Goal: Task Accomplishment & Management: Complete application form

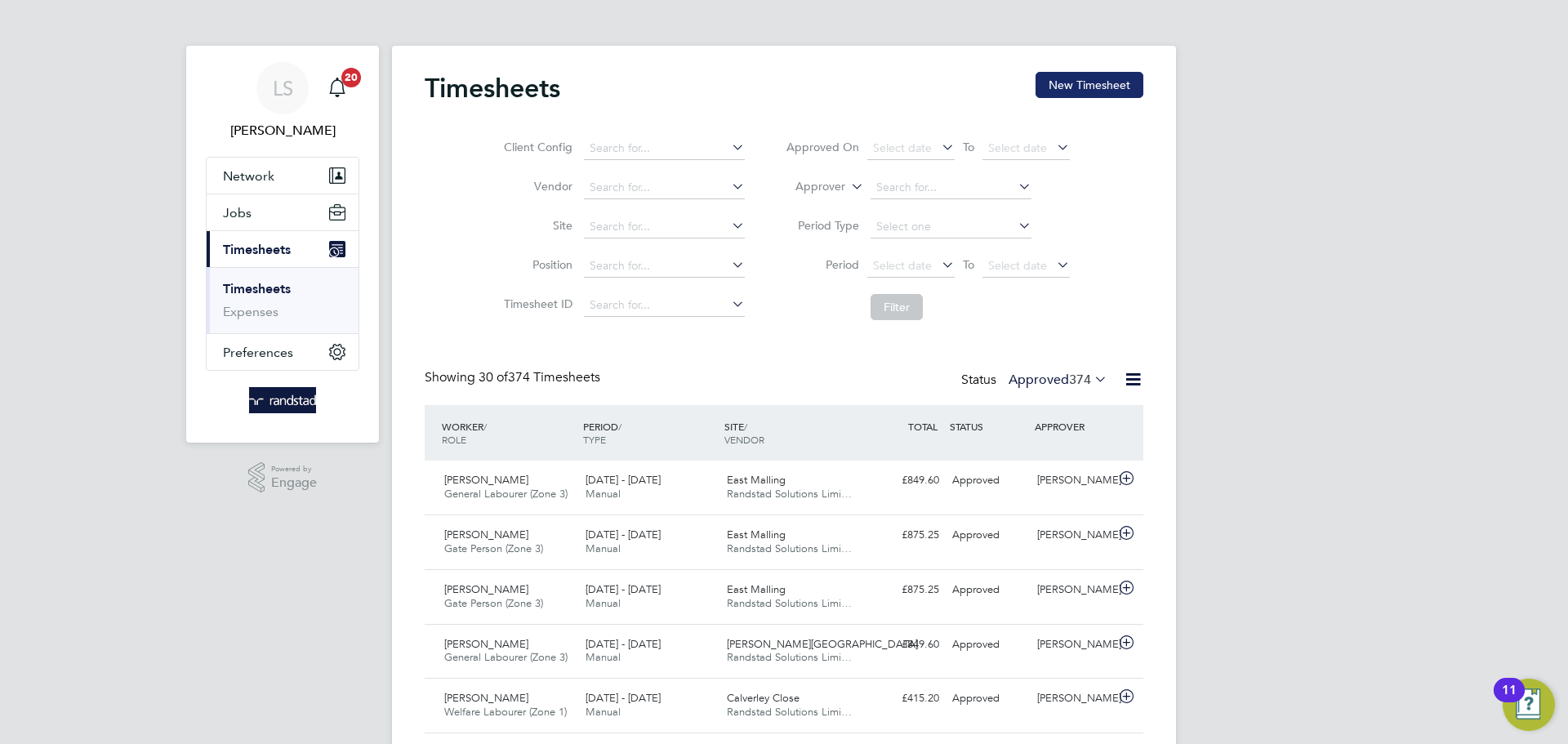
click at [1066, 88] on button "New Timesheet" at bounding box center [1089, 85] width 107 height 26
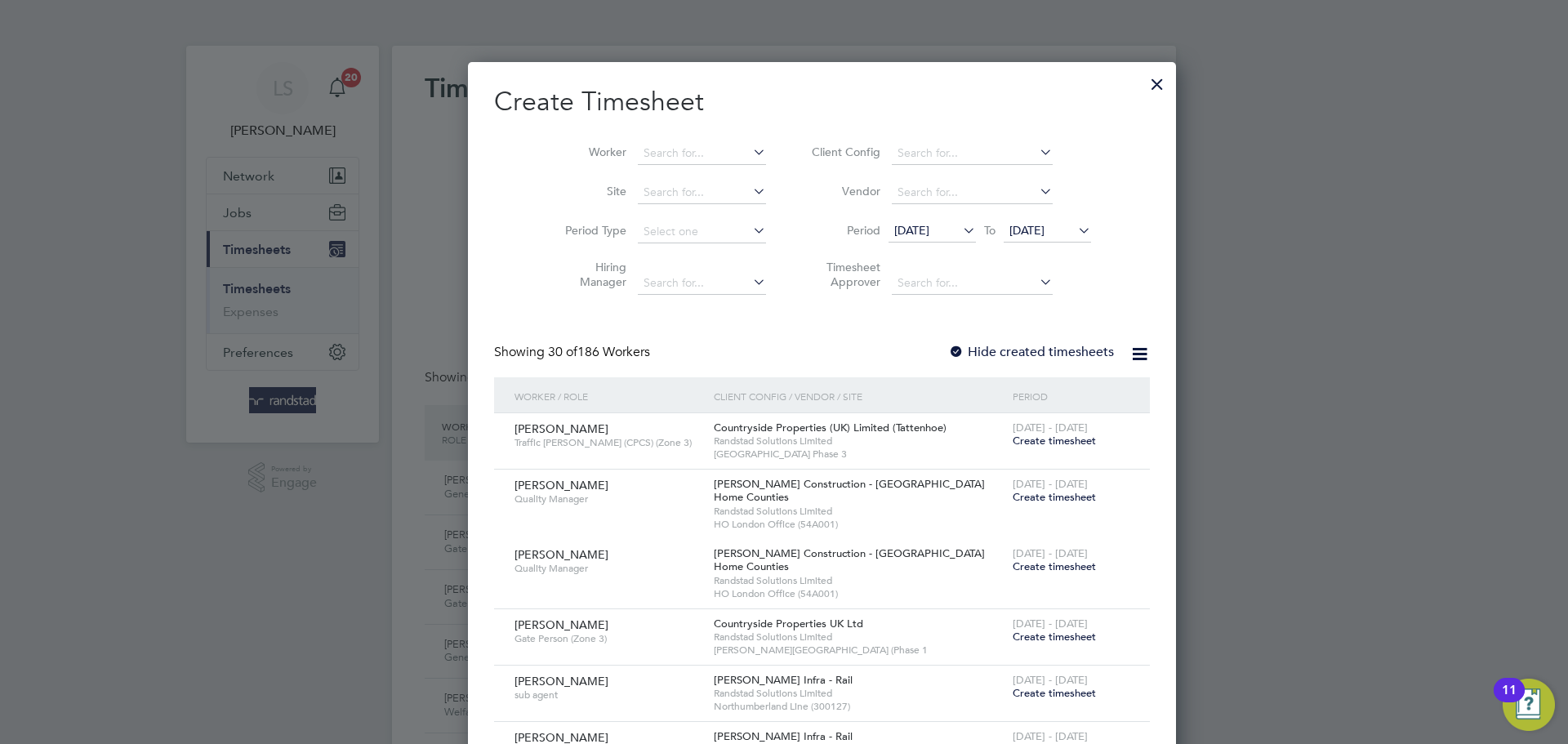
click at [627, 203] on li "Site" at bounding box center [660, 193] width 254 height 39
click at [637, 197] on input at bounding box center [702, 192] width 129 height 23
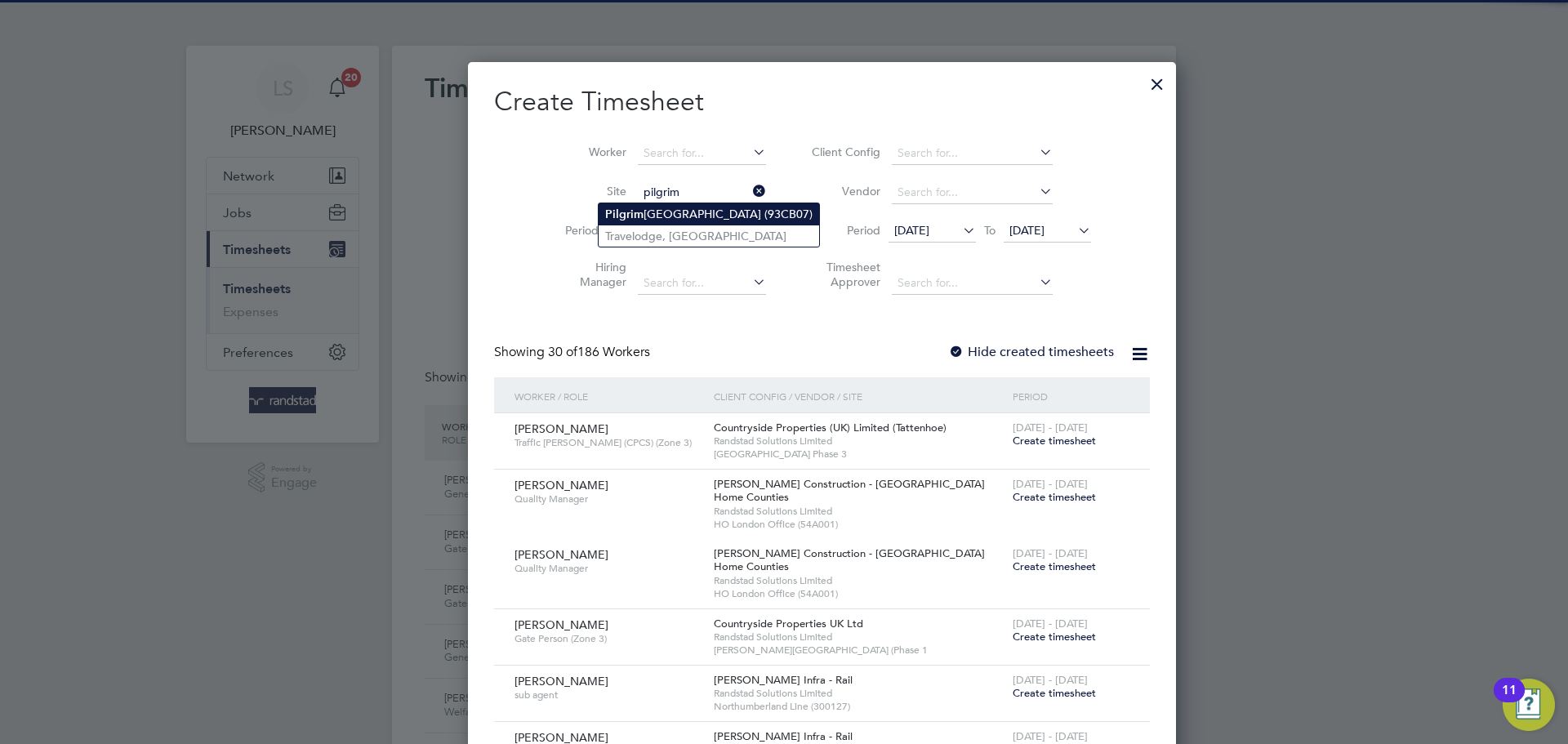
click at [636, 212] on b "Pilgrim" at bounding box center [625, 214] width 39 height 14
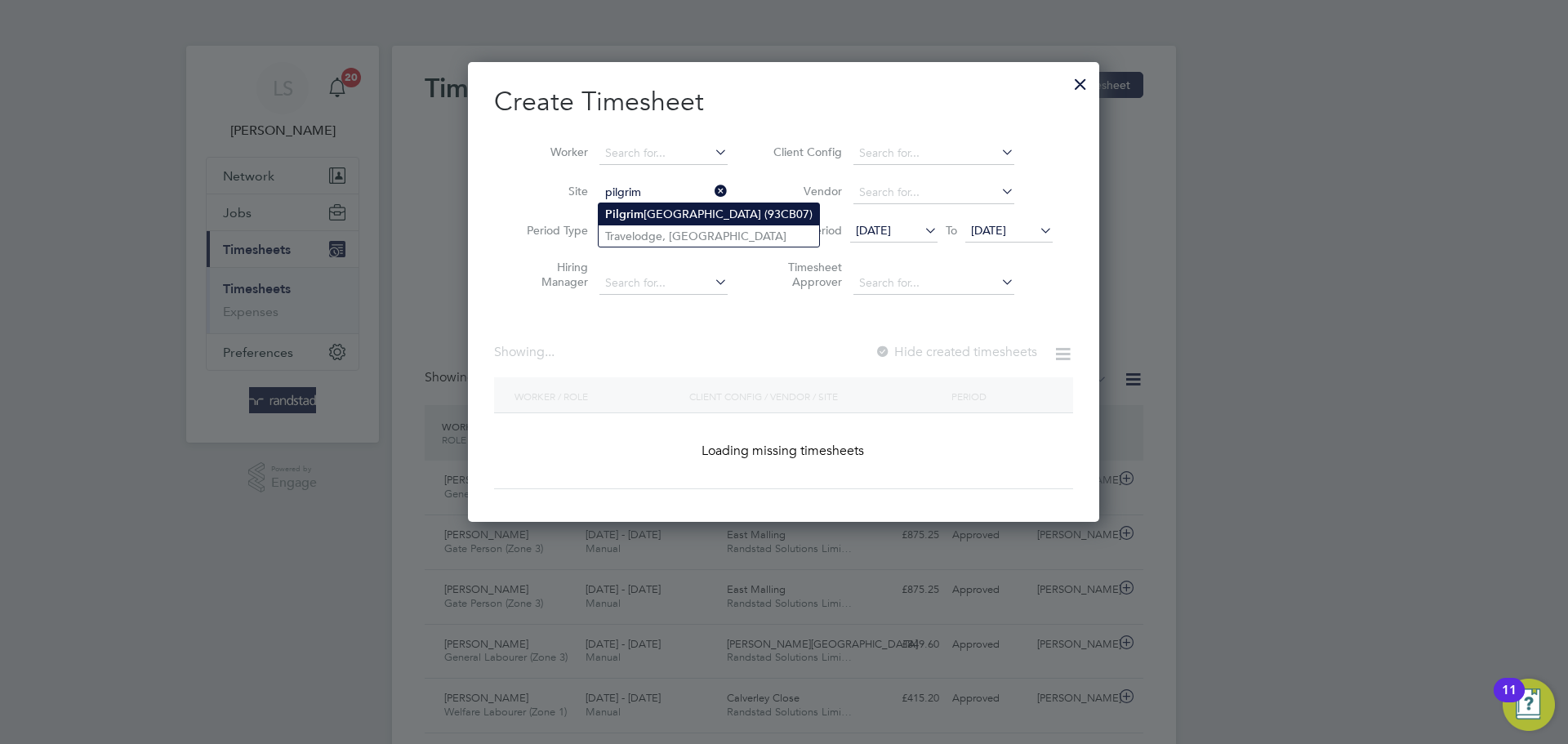
type input "[GEOGRAPHIC_DATA] (93CB07)"
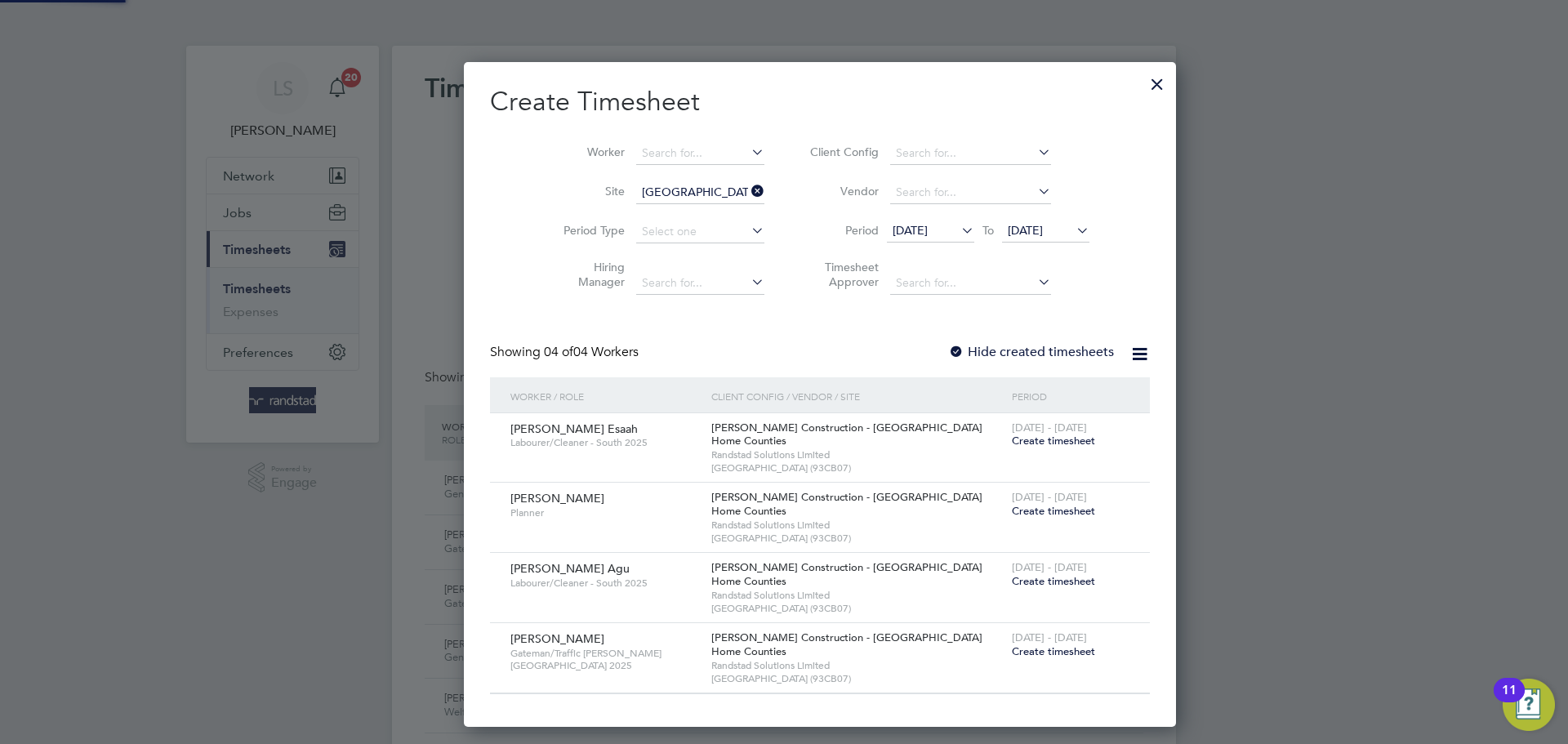
click at [948, 349] on label "Hide created timesheets" at bounding box center [1031, 352] width 166 height 17
click at [1012, 437] on span "Create timesheet" at bounding box center [1054, 440] width 84 height 14
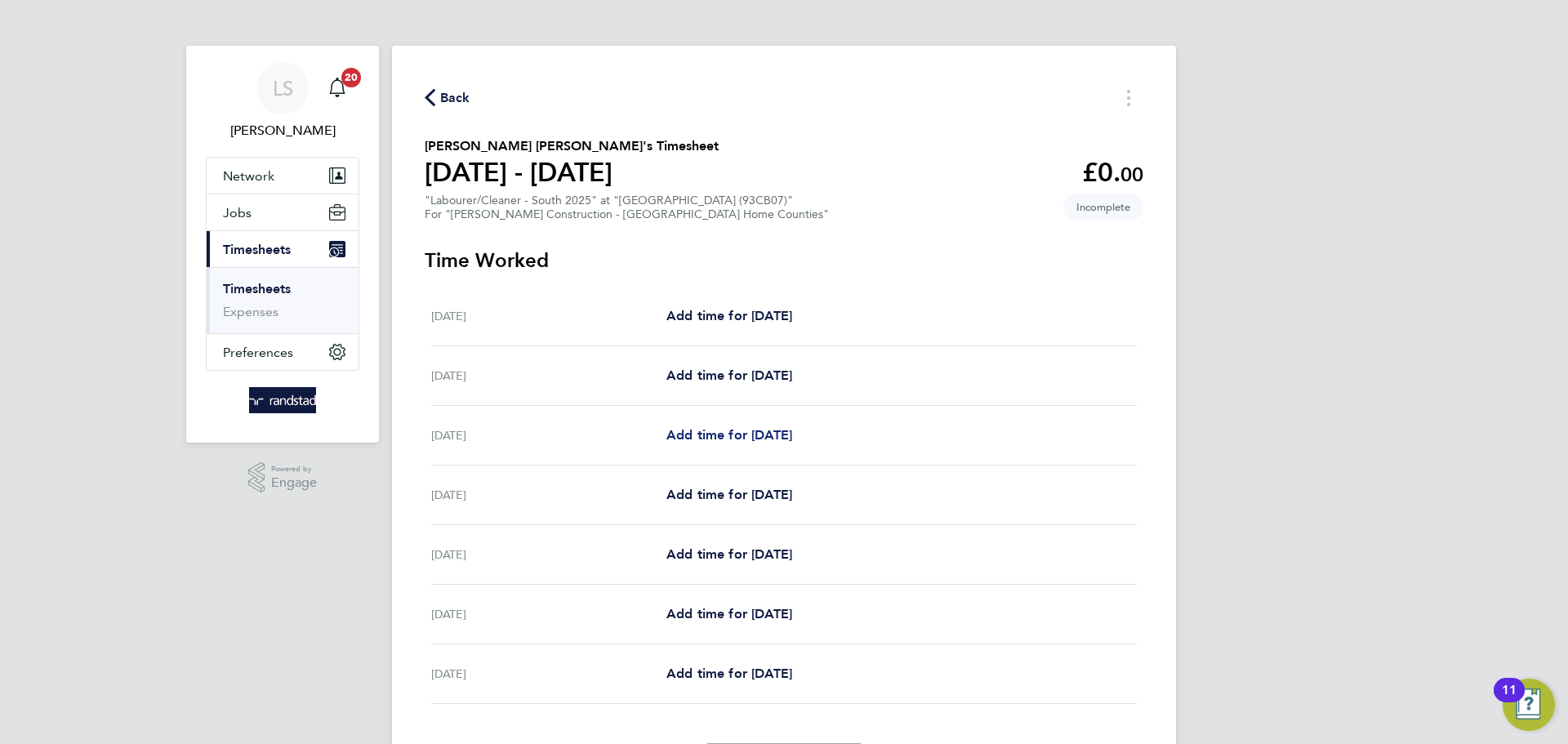
click at [705, 439] on span "Add time for [DATE]" at bounding box center [729, 434] width 126 height 16
select select "30"
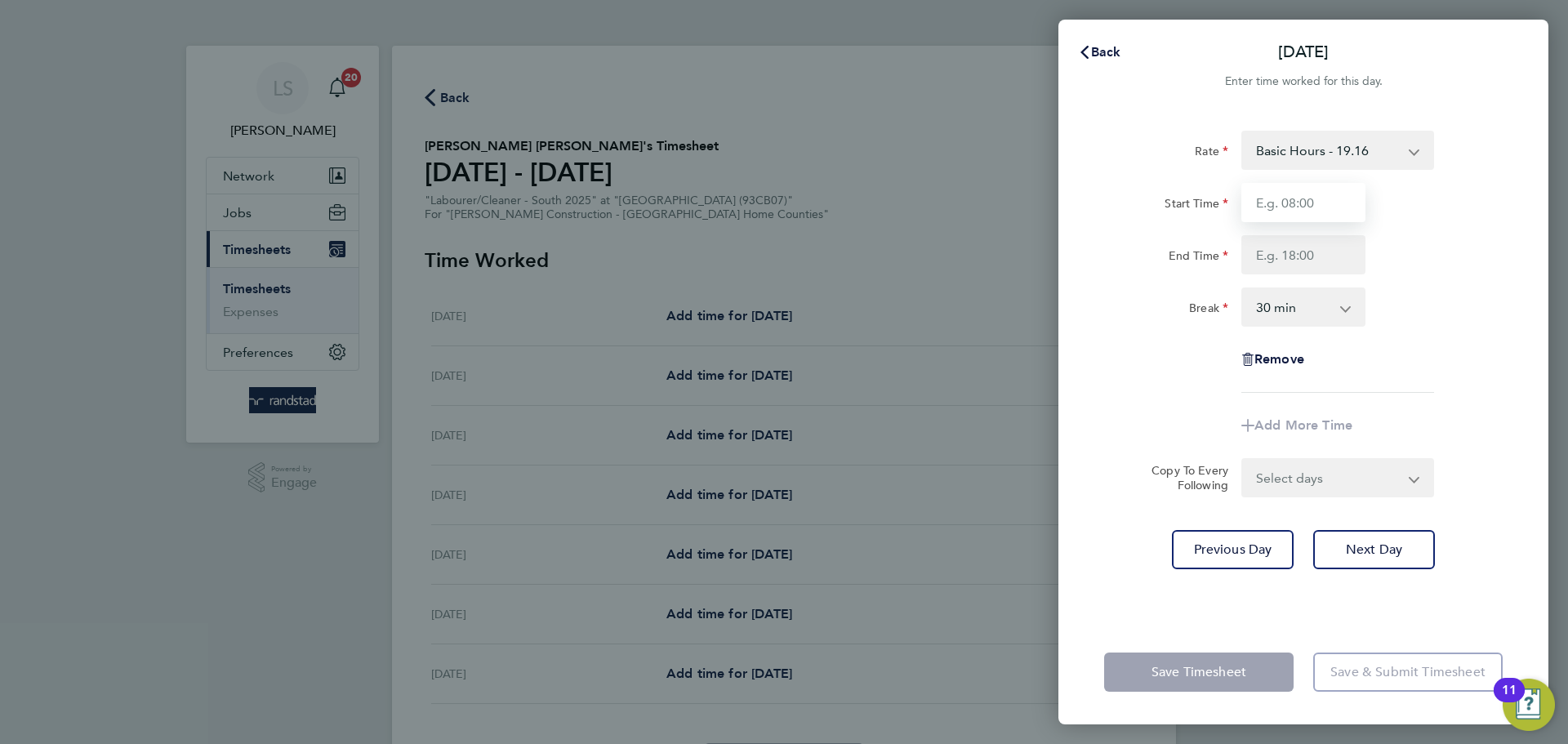
click at [1286, 194] on input "Start Time" at bounding box center [1303, 202] width 124 height 39
type input "07:30"
click at [1292, 269] on input "End Time" at bounding box center [1303, 254] width 124 height 39
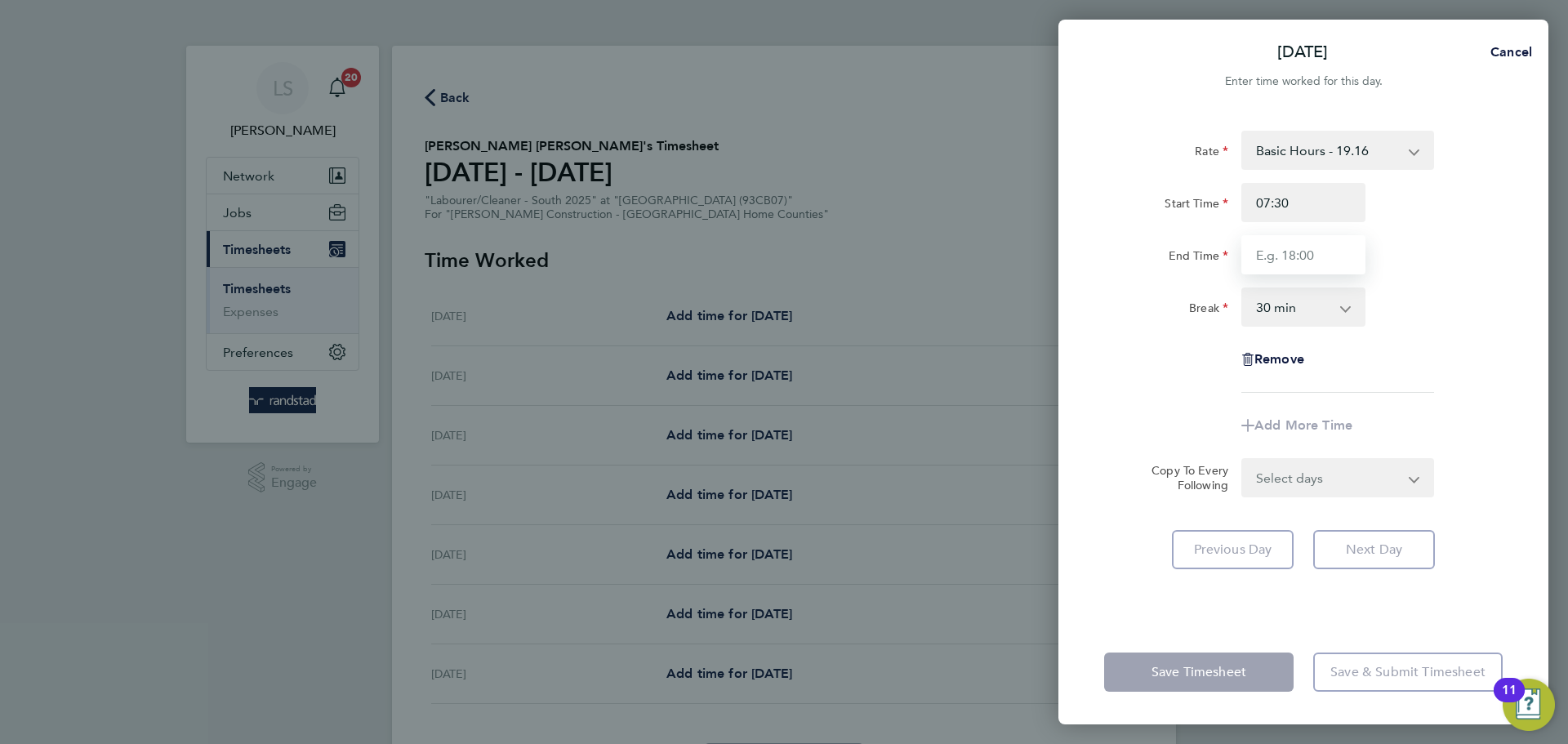
type input "16:30"
click at [1297, 311] on select "0 min 15 min 30 min 45 min 60 min 75 min 90 min" at bounding box center [1293, 307] width 101 height 36
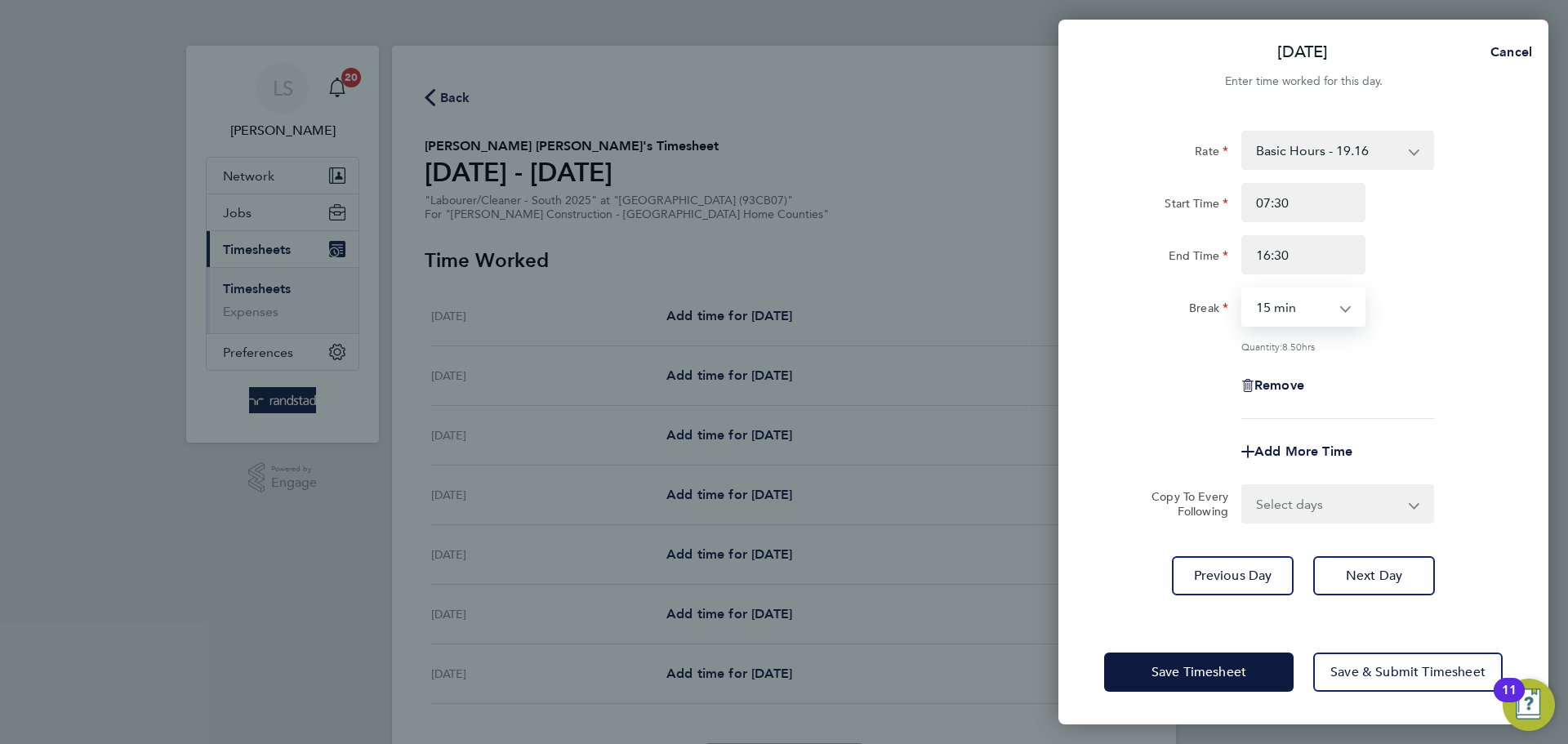
click at [1243, 289] on select "0 min 15 min 30 min 45 min 60 min 75 min 90 min" at bounding box center [1293, 307] width 101 height 36
click at [1256, 320] on select "0 min 15 min 30 min 45 min 60 min 75 min 90 min" at bounding box center [1293, 307] width 101 height 36
select select "0"
click at [1243, 289] on select "0 min 15 min 30 min 45 min 60 min 75 min 90 min" at bounding box center [1293, 307] width 101 height 36
click at [1279, 495] on select "Select days Day [DATE] [DATE] [DATE] [DATE]" at bounding box center [1328, 503] width 172 height 36
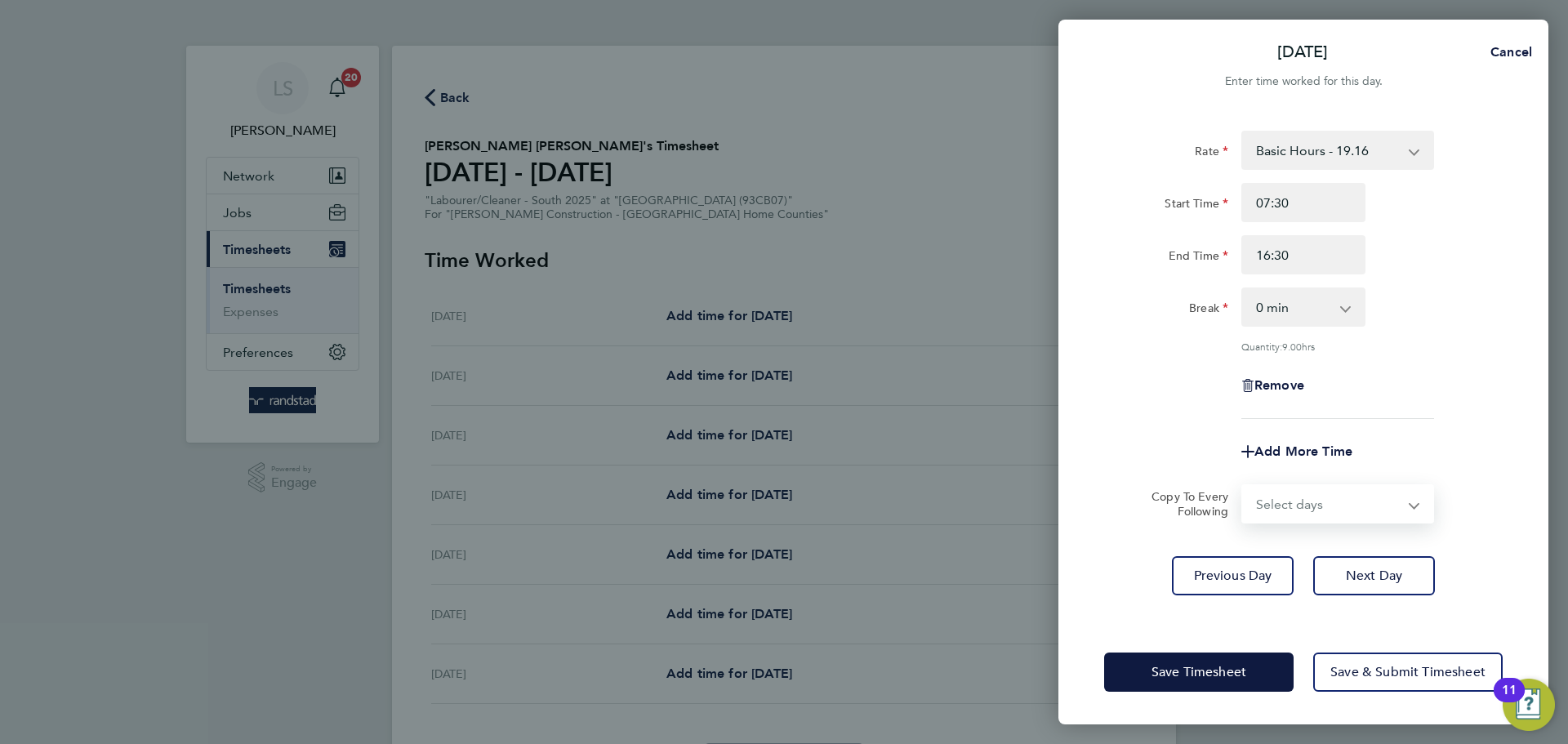
select select "DAY"
click at [1243, 486] on select "Select days Day [DATE] [DATE] [DATE] [DATE]" at bounding box center [1328, 503] width 172 height 36
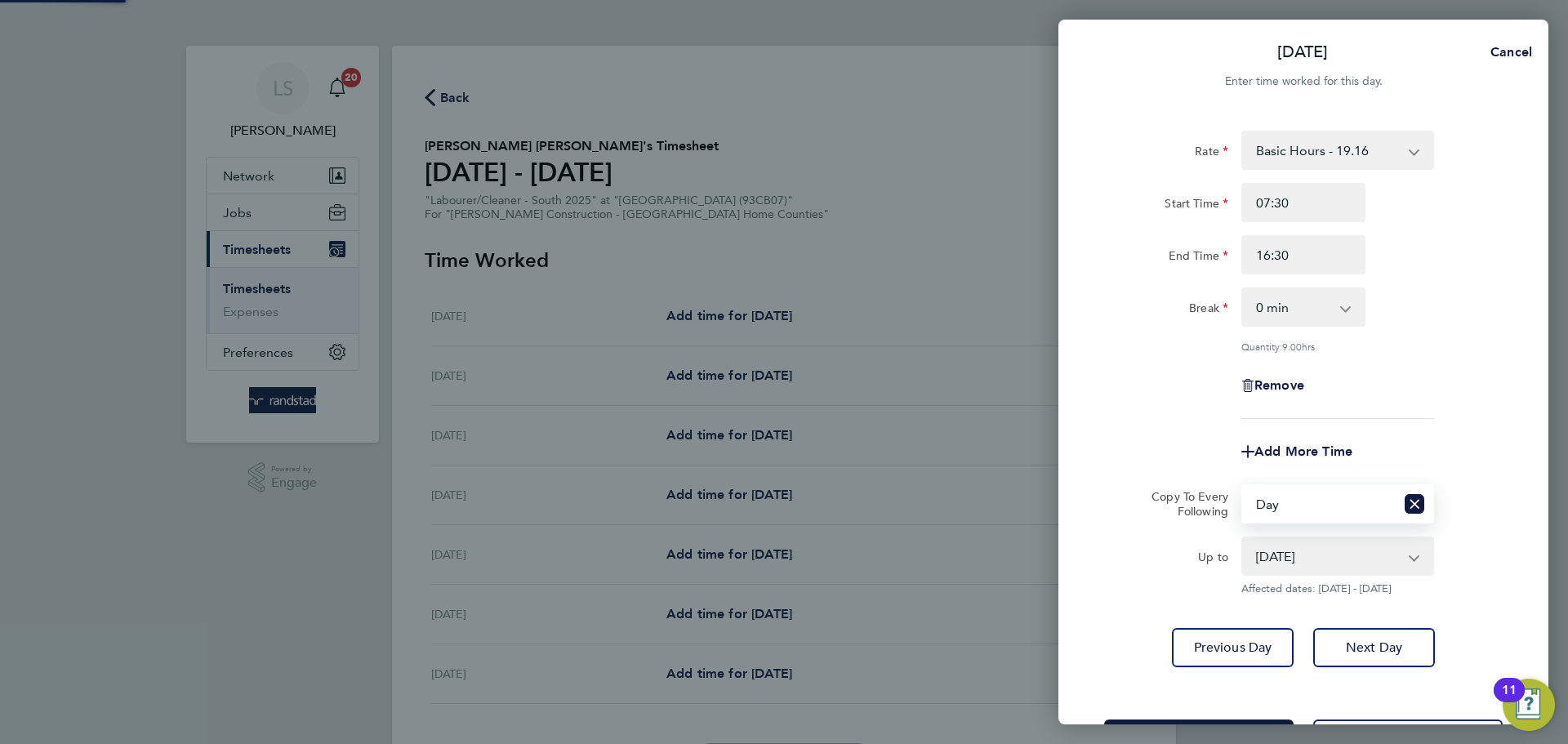
click at [1284, 536] on div "[DATE] [DATE] [DATE] [DATE]" at bounding box center [1338, 556] width 193 height 39
click at [1283, 539] on select "[DATE] [DATE] [DATE] [DATE]" at bounding box center [1327, 556] width 170 height 36
select select "[DATE]"
click at [1243, 538] on select "[DATE] [DATE] [DATE] [DATE]" at bounding box center [1327, 556] width 170 height 36
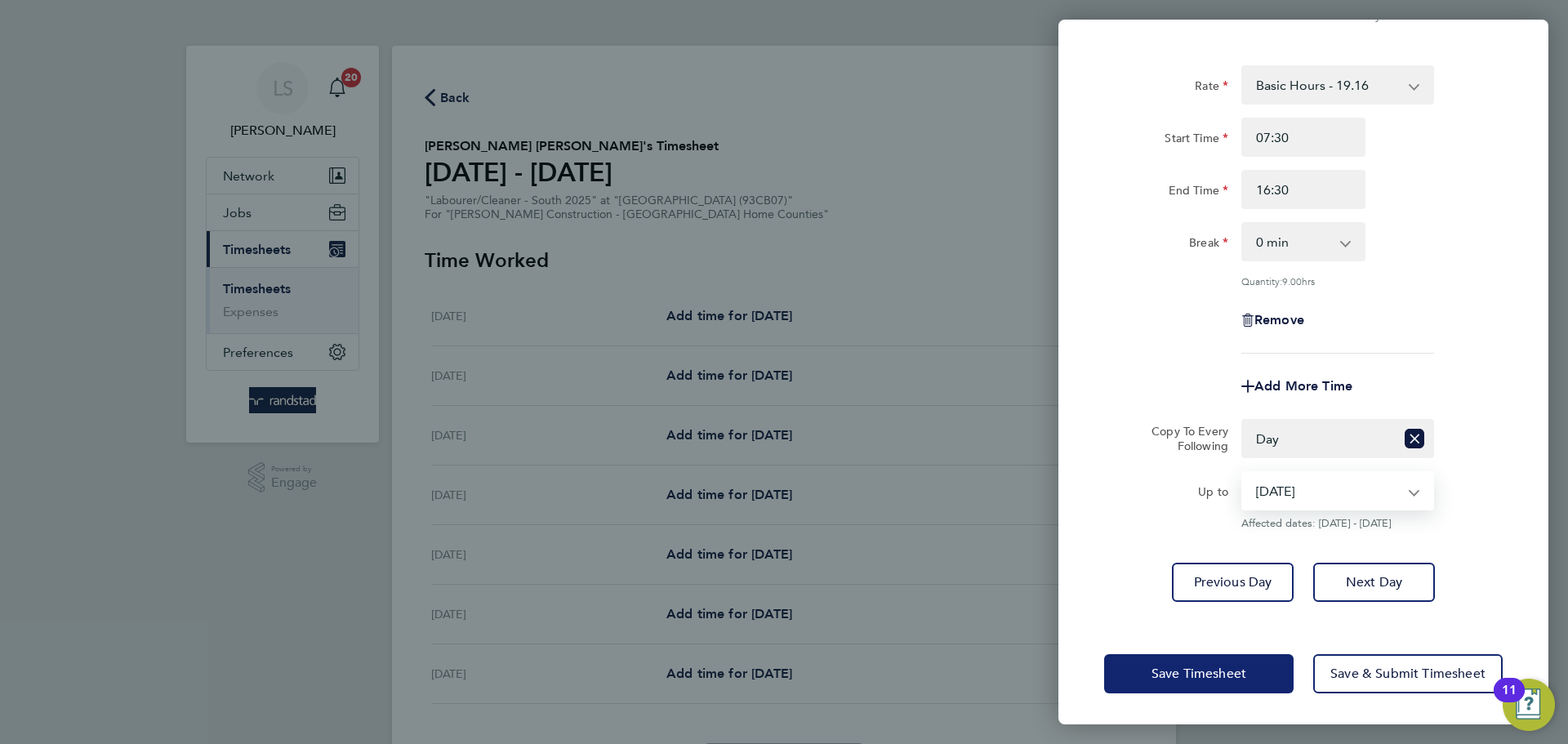
click at [1230, 668] on span "Save Timesheet" at bounding box center [1199, 674] width 95 height 17
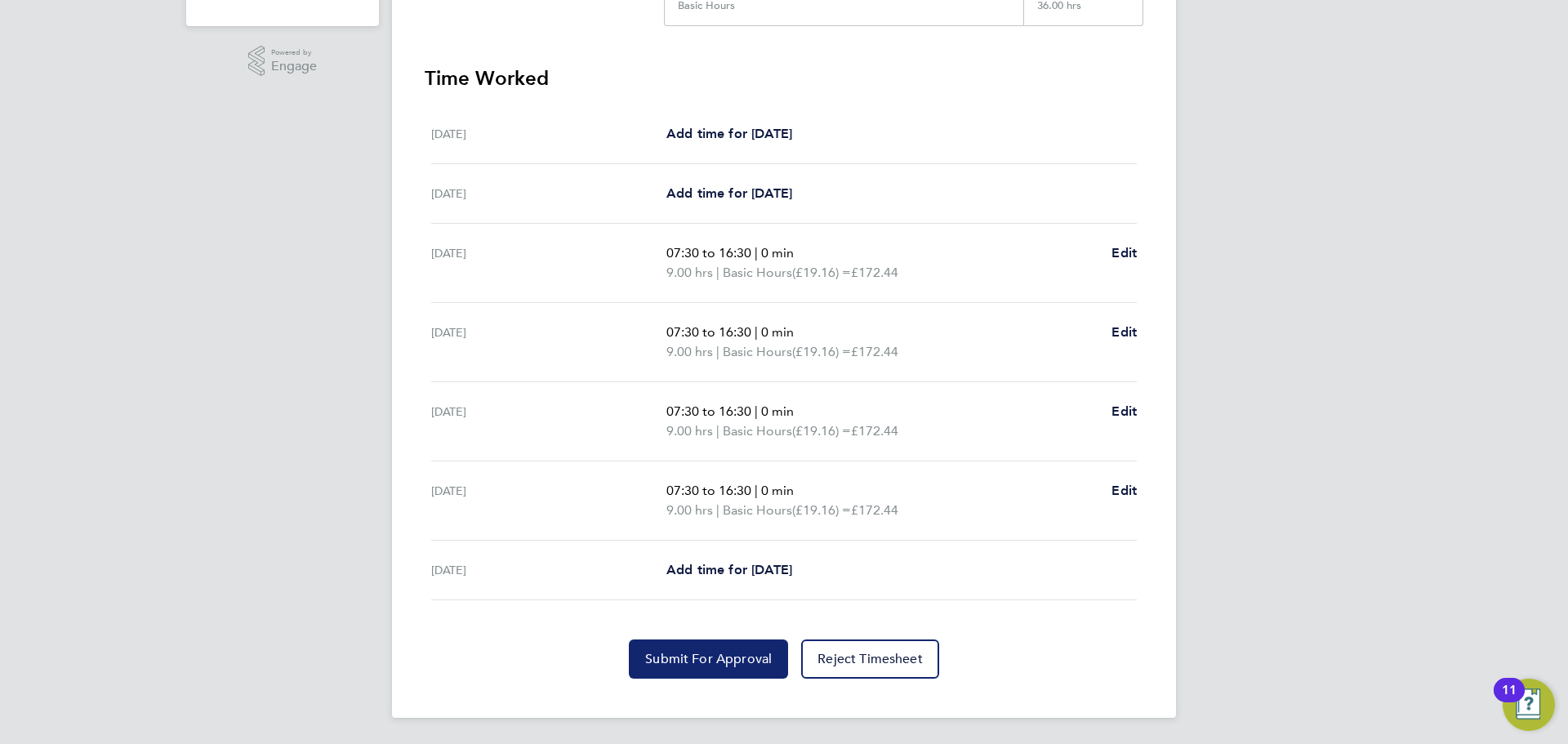
click at [707, 659] on span "Submit For Approval" at bounding box center [708, 659] width 127 height 17
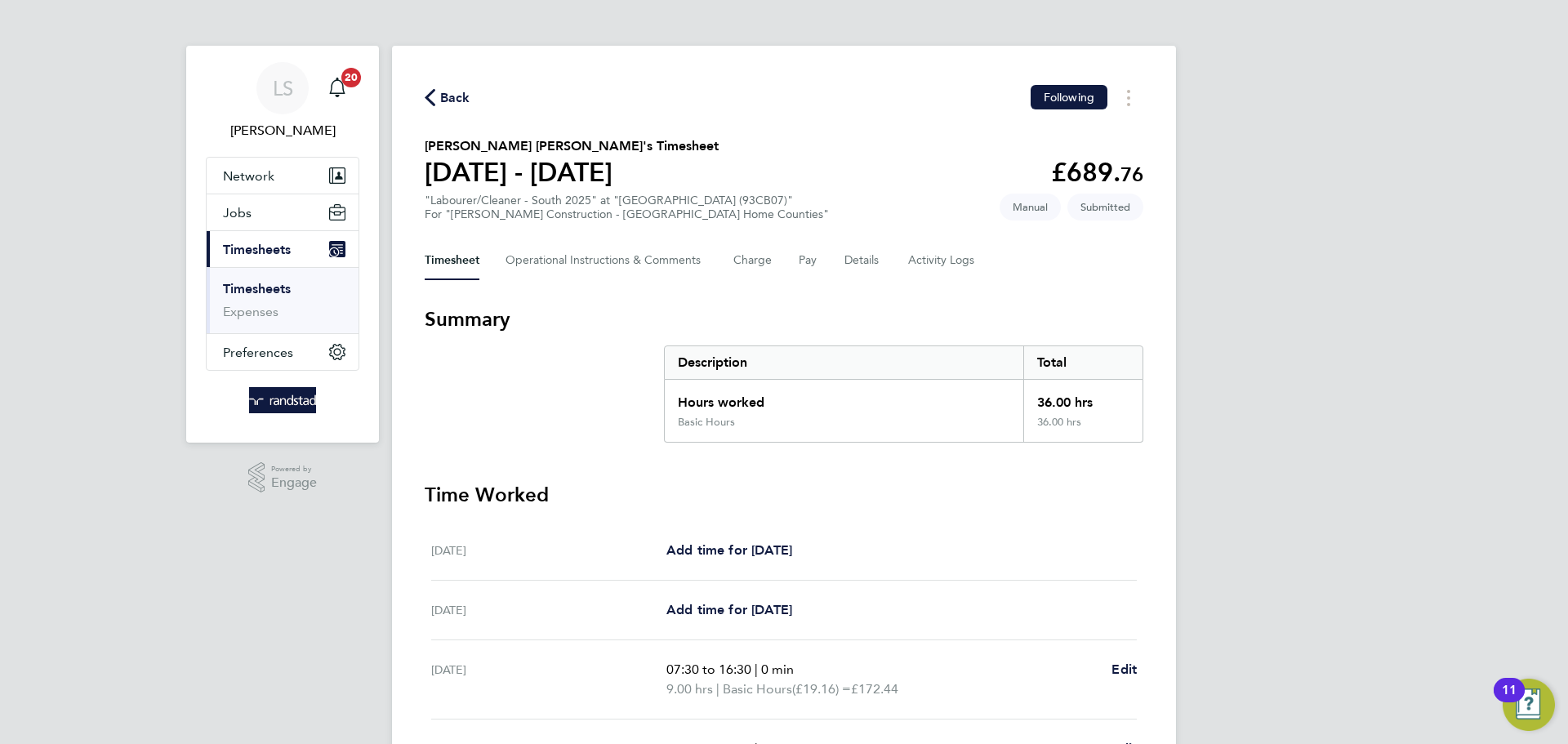
click at [441, 96] on span "Back" at bounding box center [455, 97] width 30 height 19
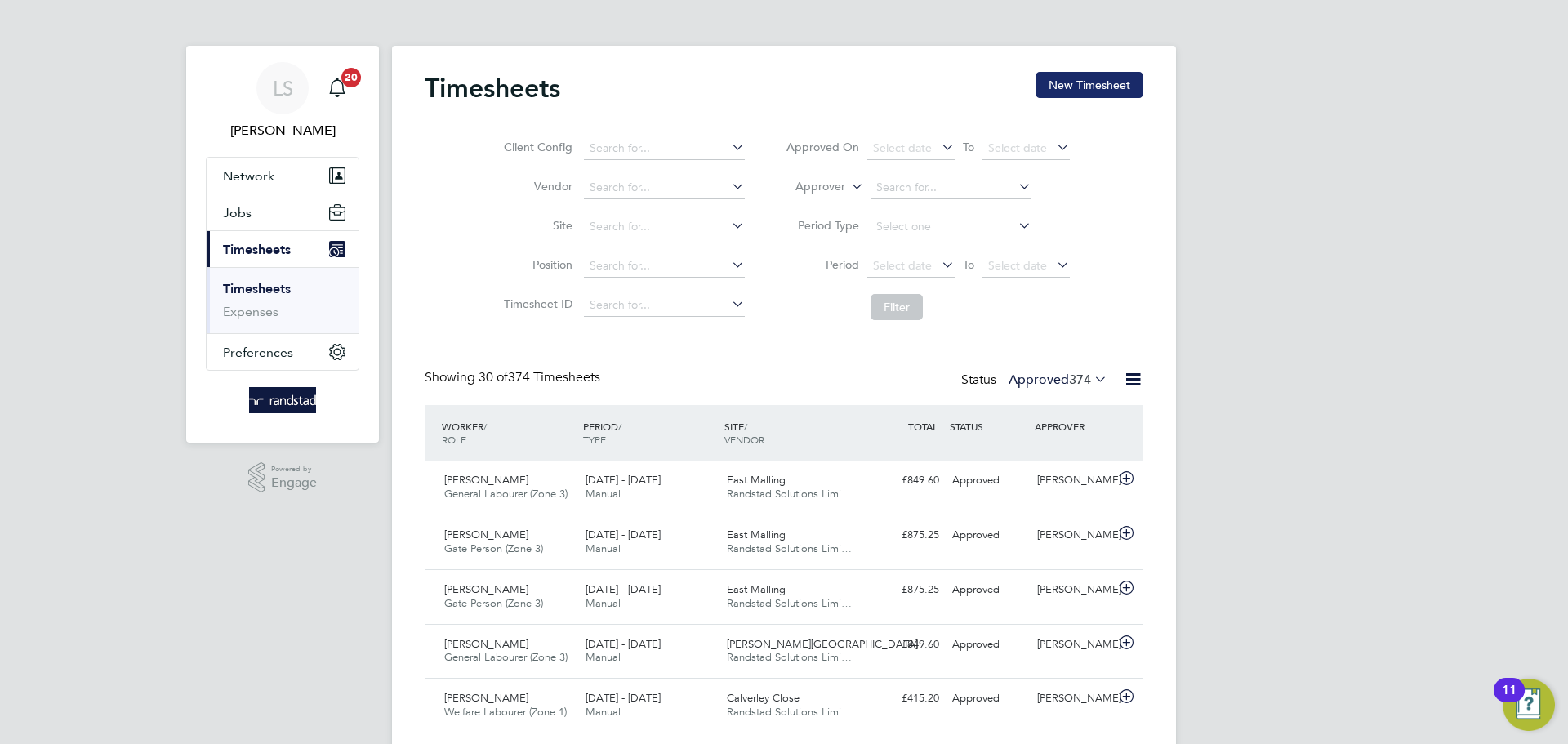
click at [1085, 88] on button "New Timesheet" at bounding box center [1089, 85] width 107 height 26
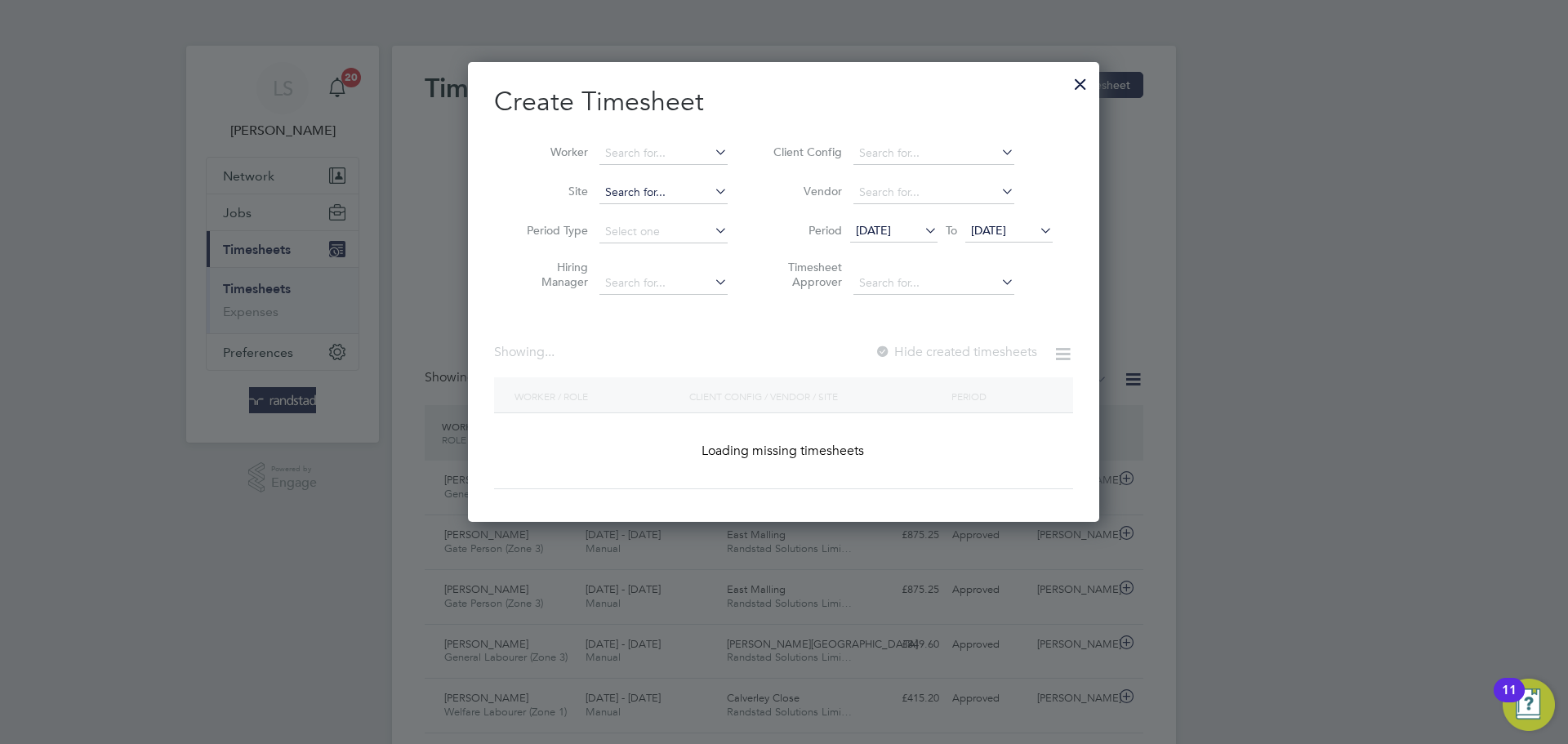
click at [631, 197] on input at bounding box center [664, 192] width 129 height 23
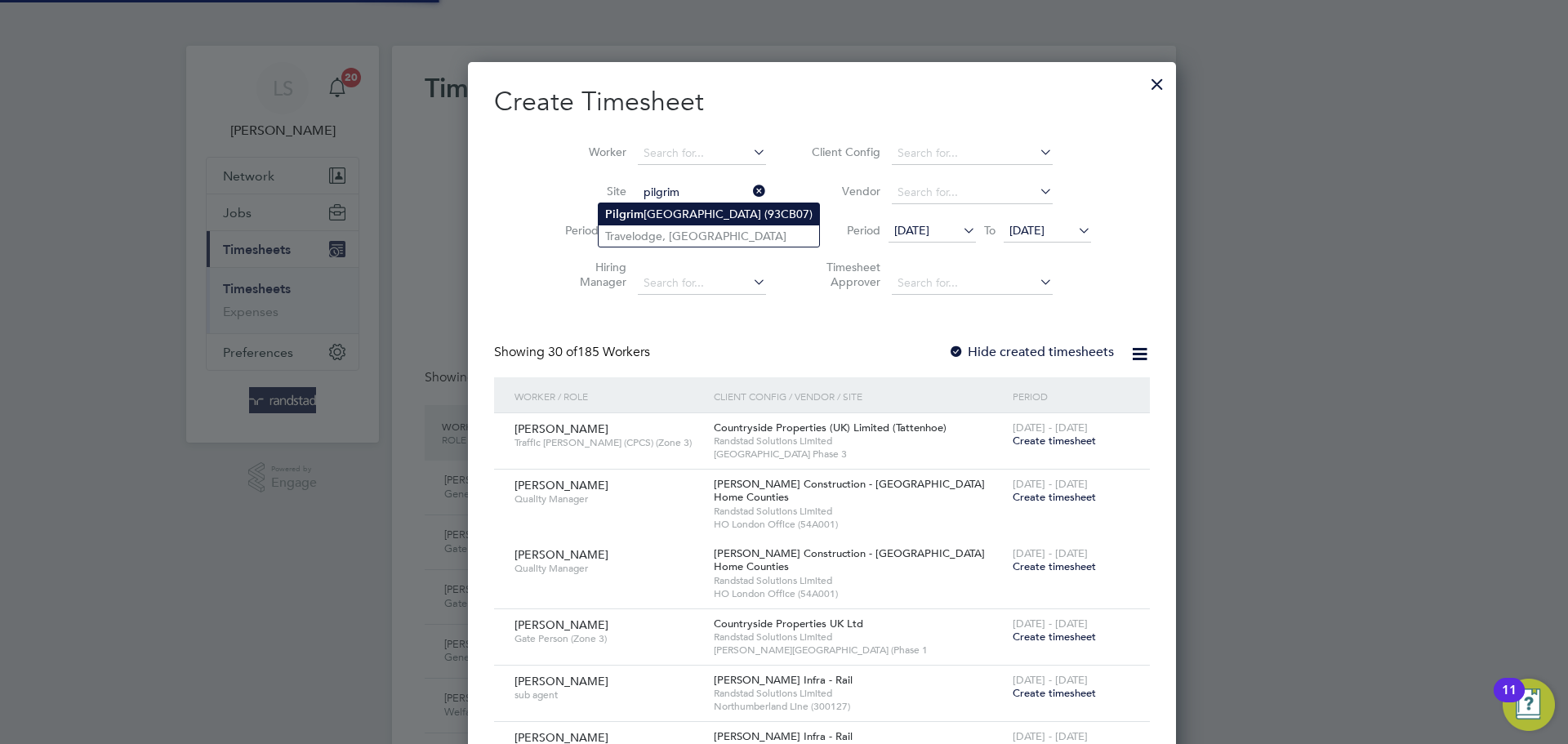
click at [615, 209] on b "Pilgrim" at bounding box center [625, 214] width 39 height 14
type input "[GEOGRAPHIC_DATA] (93CB07)"
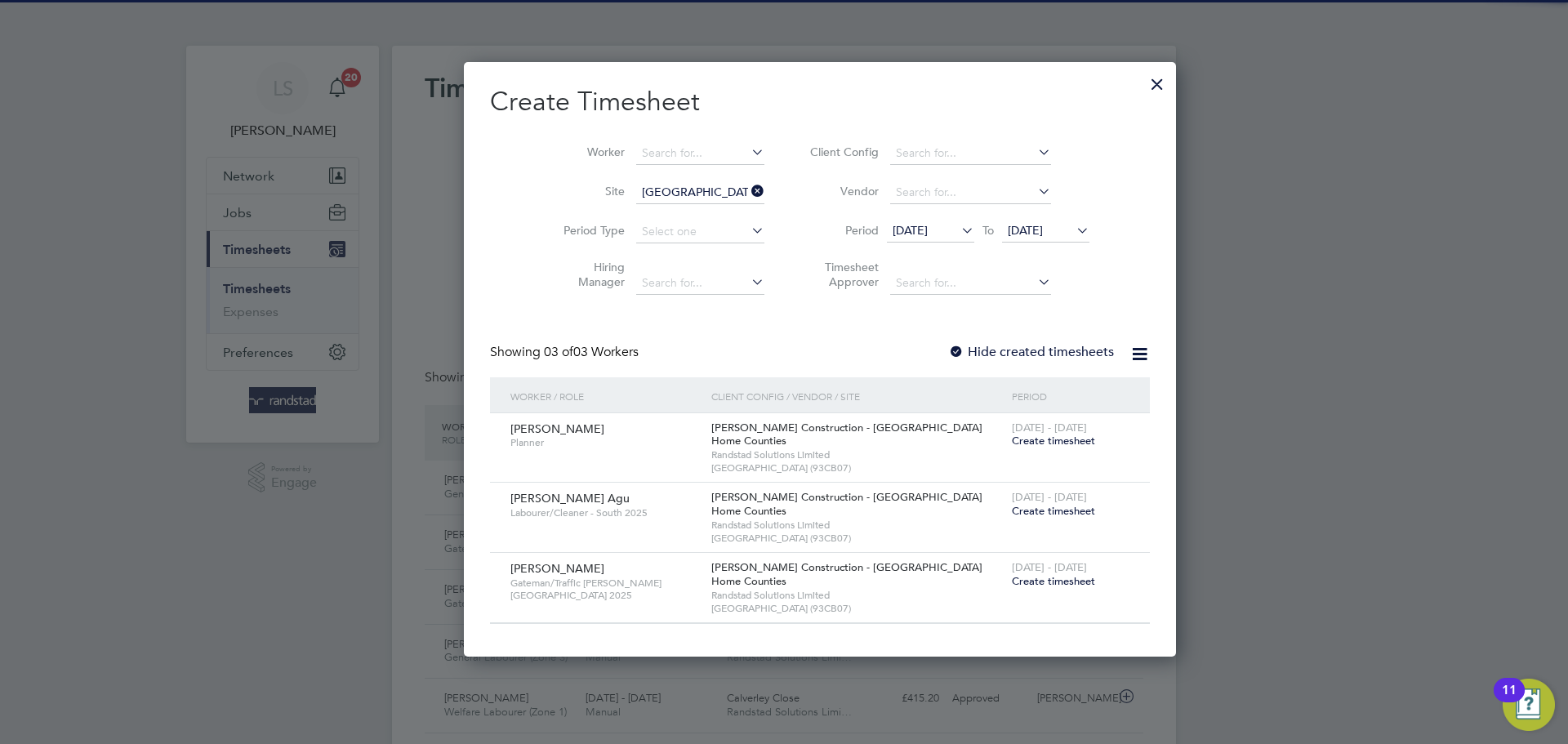
click at [948, 350] on div at bounding box center [956, 353] width 17 height 17
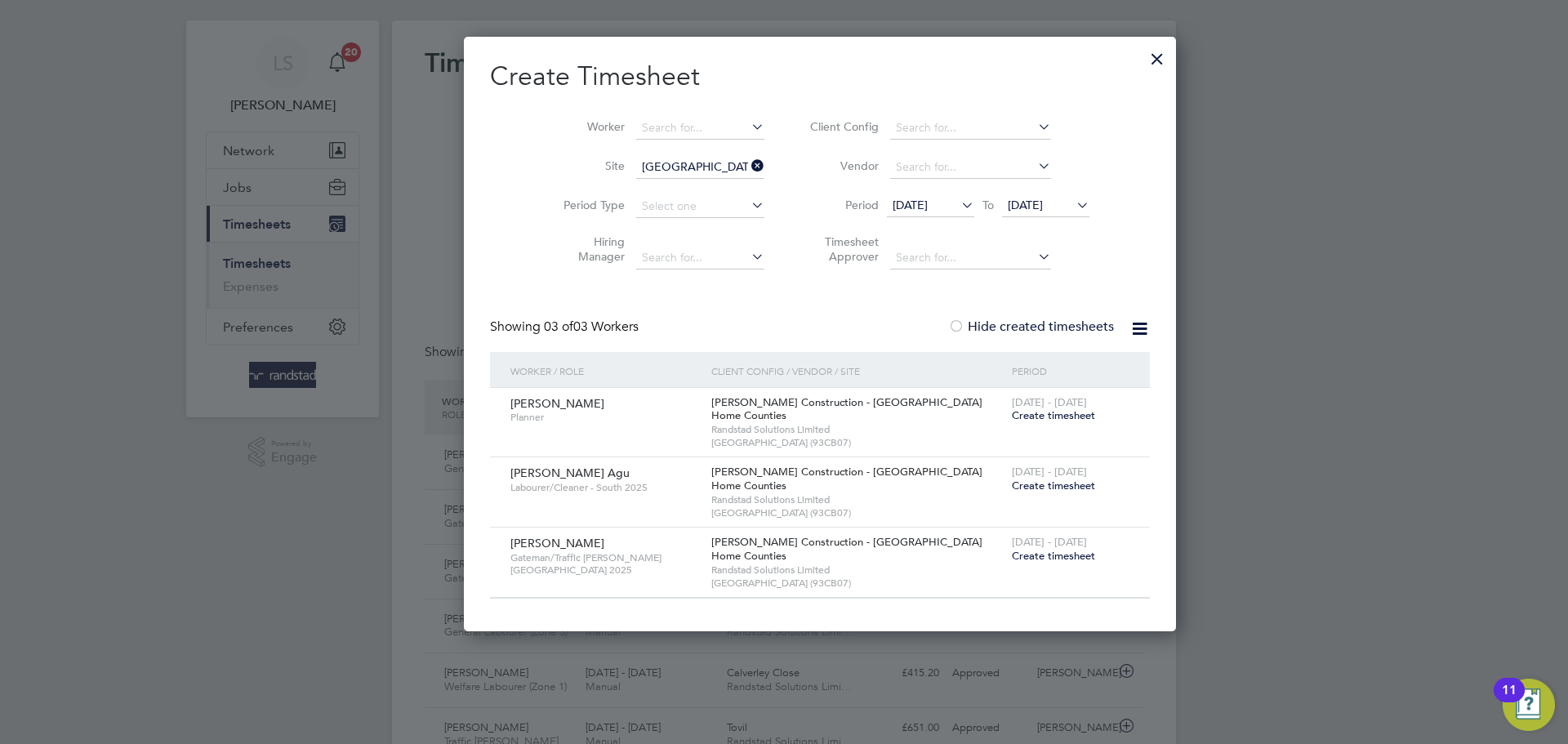
click at [1012, 487] on span "Create timesheet" at bounding box center [1054, 485] width 84 height 14
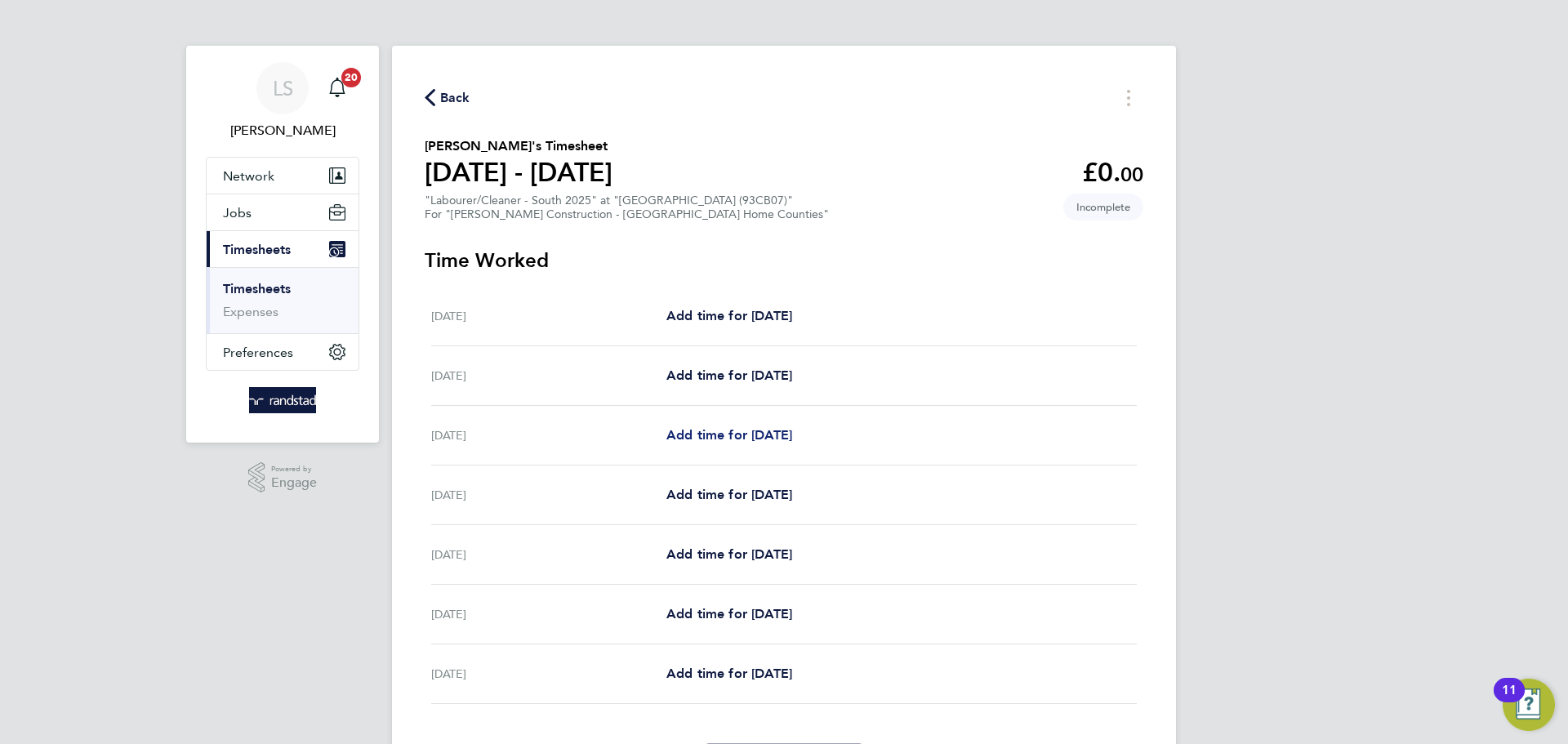
click at [682, 432] on span "Add time for [DATE]" at bounding box center [729, 434] width 126 height 16
select select "30"
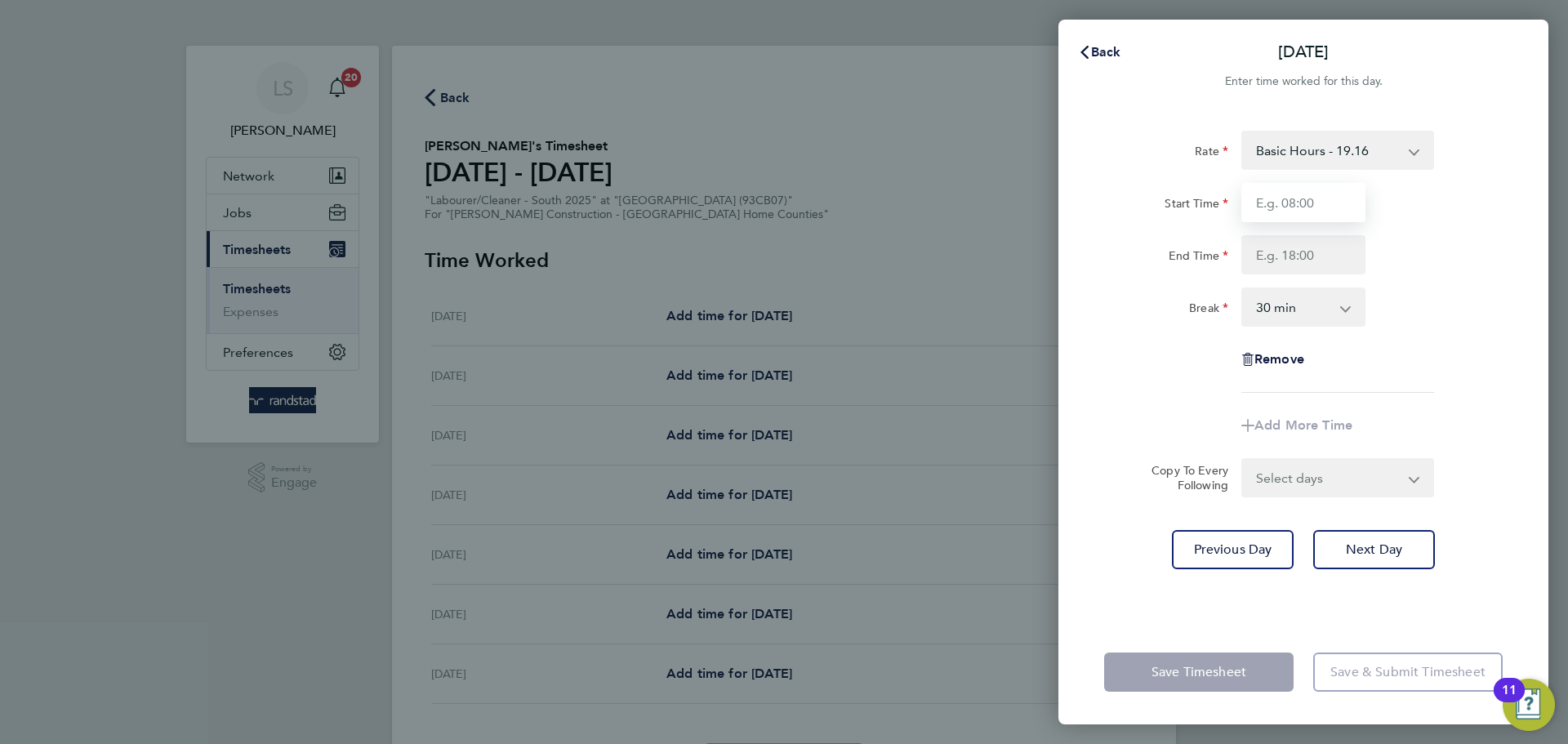
click at [1292, 211] on input "Start Time" at bounding box center [1303, 202] width 124 height 39
type input "07:30"
click at [1303, 256] on input "End Time" at bounding box center [1303, 254] width 124 height 39
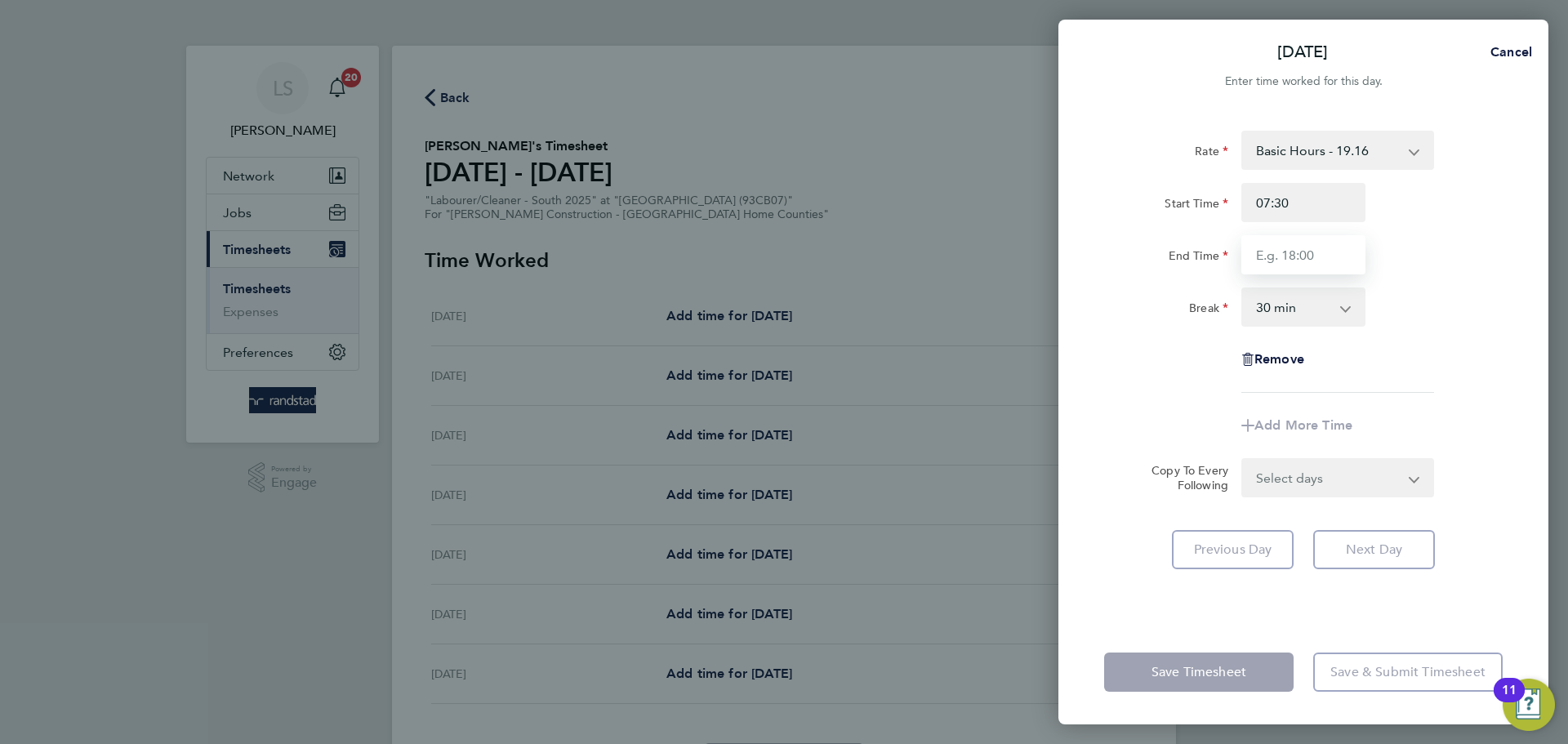
type input "16:30"
click at [1294, 308] on select "0 min 15 min 30 min 45 min 60 min 75 min 90 min" at bounding box center [1293, 307] width 101 height 36
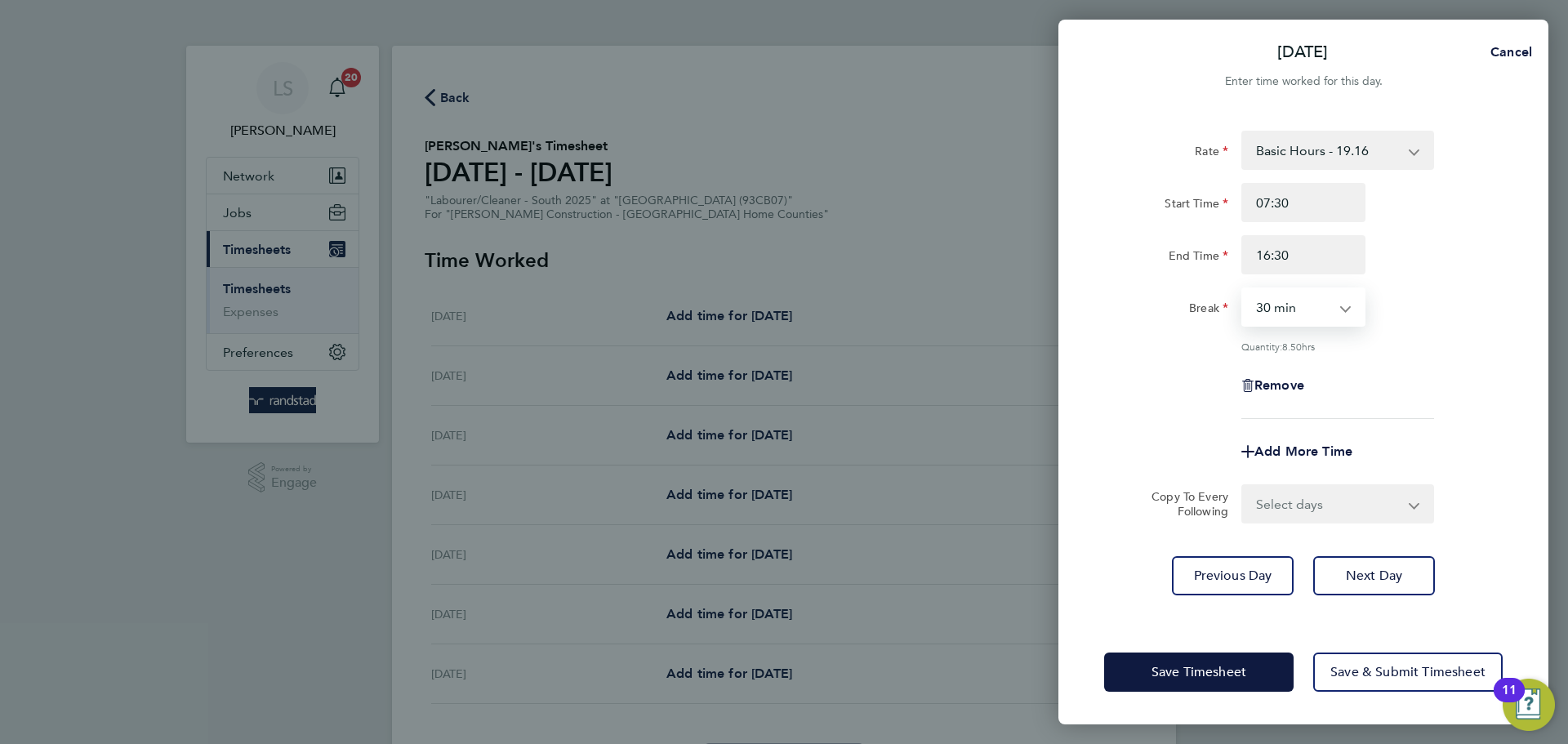
select select "0"
click at [1243, 289] on select "0 min 15 min 30 min 45 min 60 min 75 min 90 min" at bounding box center [1293, 307] width 101 height 36
click at [1308, 505] on select "Select days Day [DATE] [DATE] [DATE] [DATE]" at bounding box center [1328, 503] width 172 height 36
select select "DAY"
click at [1243, 486] on select "Select days Day [DATE] [DATE] [DATE] [DATE]" at bounding box center [1328, 503] width 172 height 36
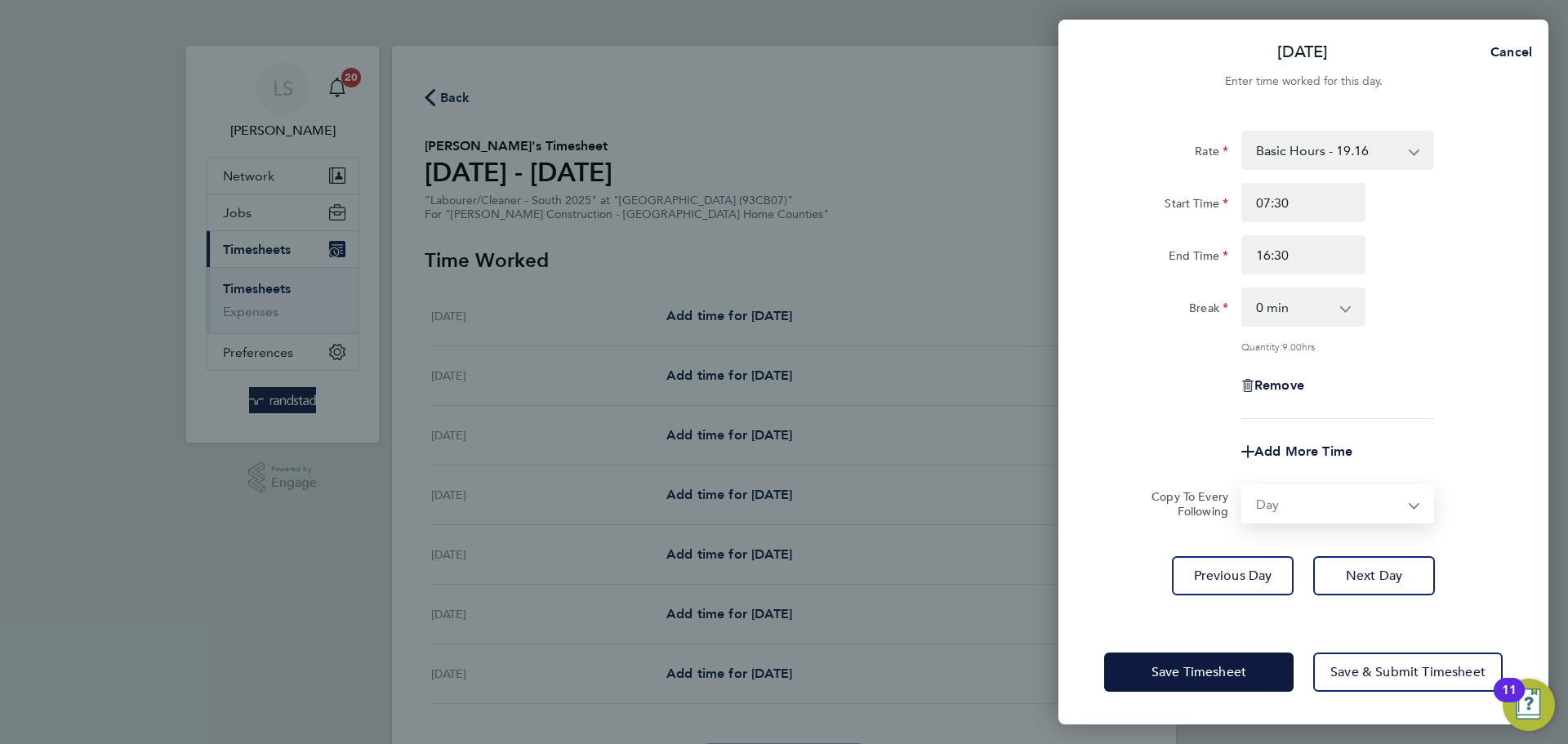
select select "[DATE]"
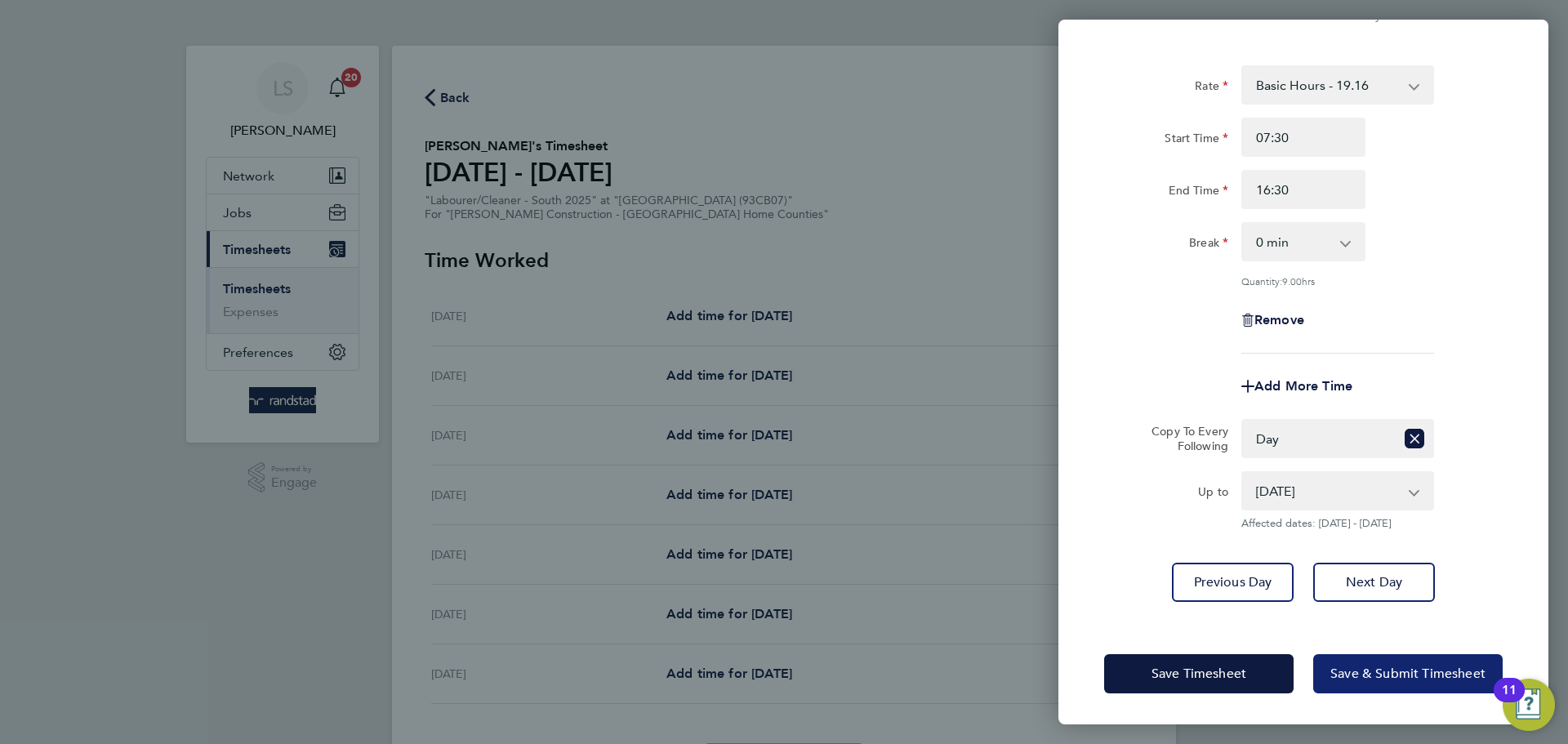
click at [1348, 669] on span "Save & Submit Timesheet" at bounding box center [1408, 674] width 155 height 17
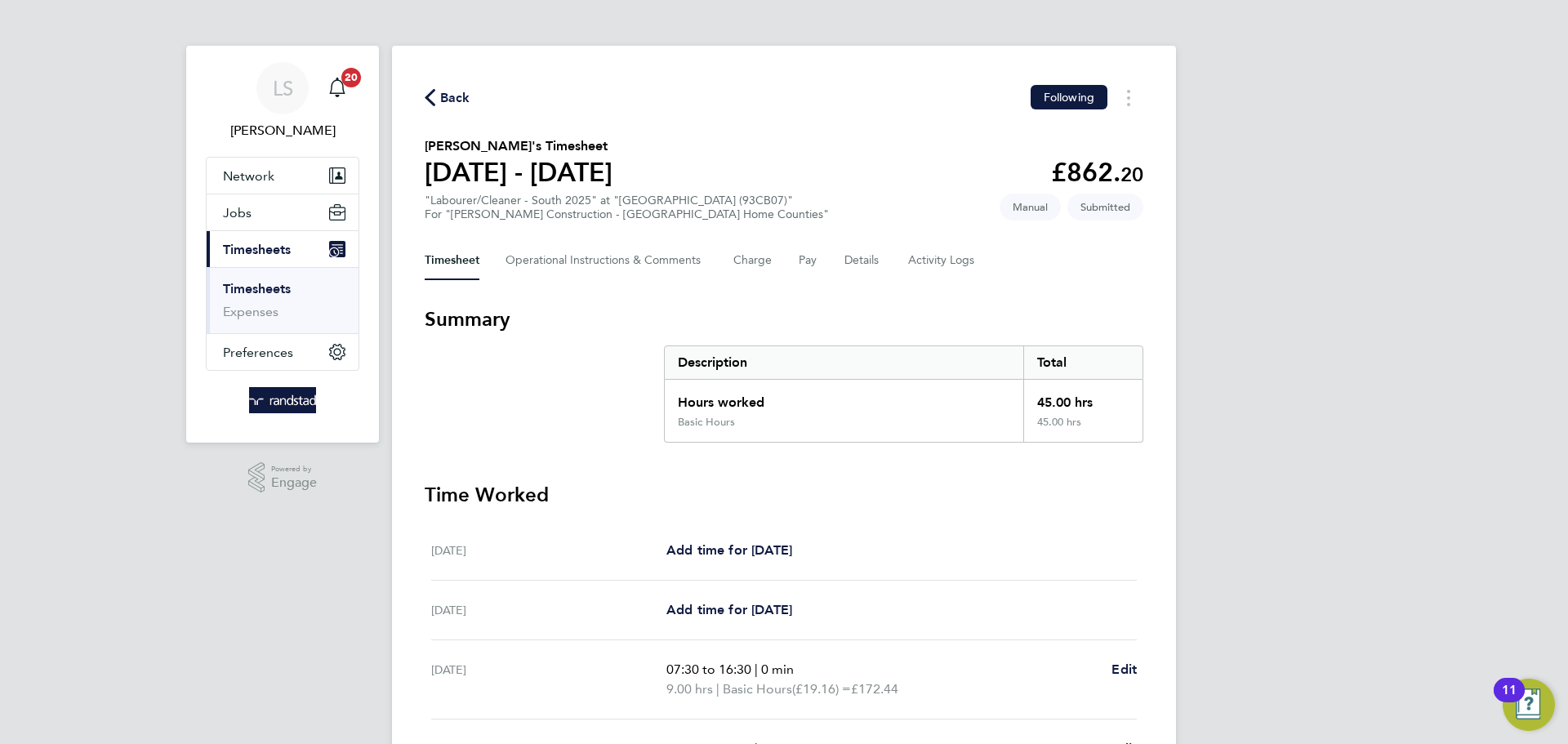
click at [458, 88] on span "Back" at bounding box center [455, 97] width 30 height 19
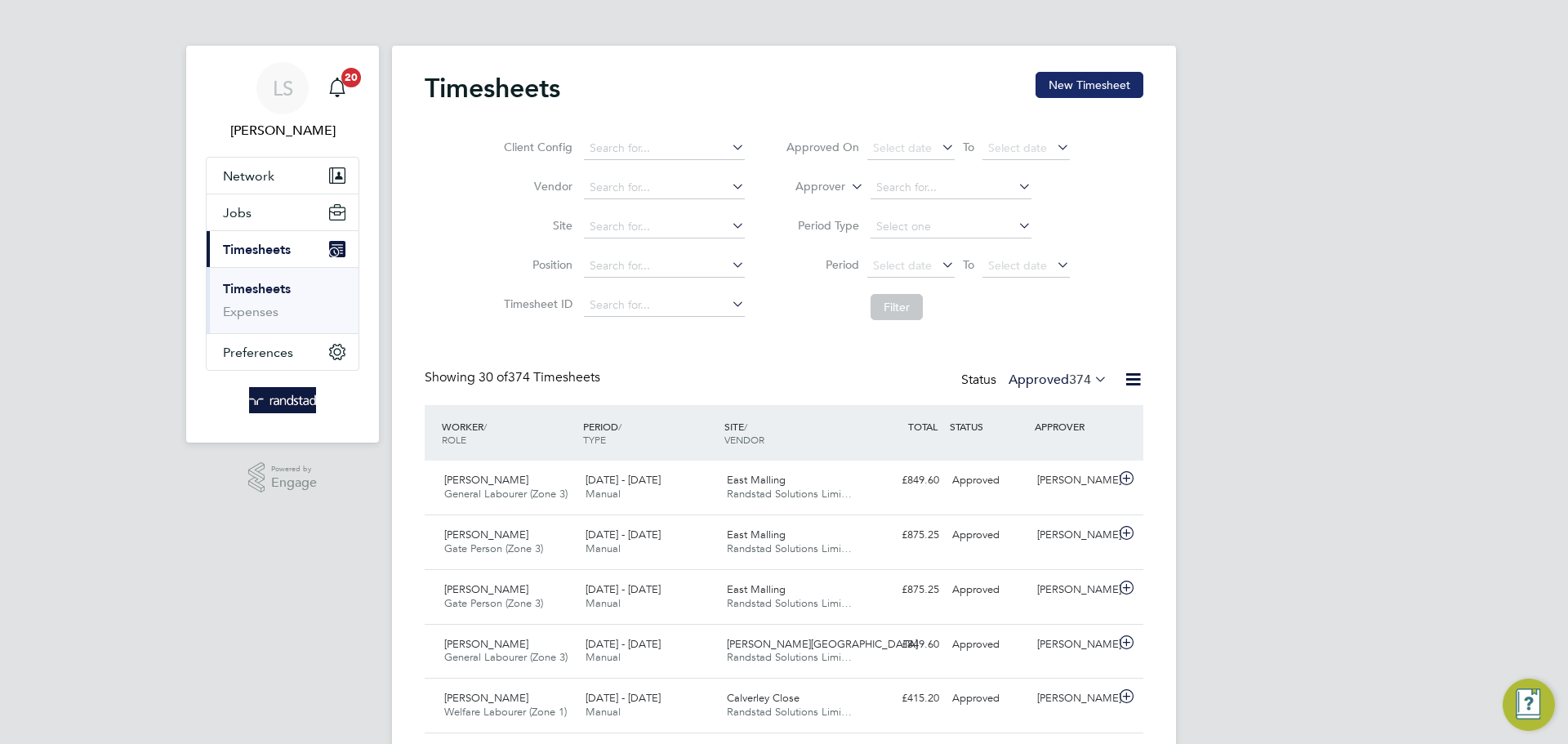
click at [1055, 77] on button "New Timesheet" at bounding box center [1089, 85] width 107 height 26
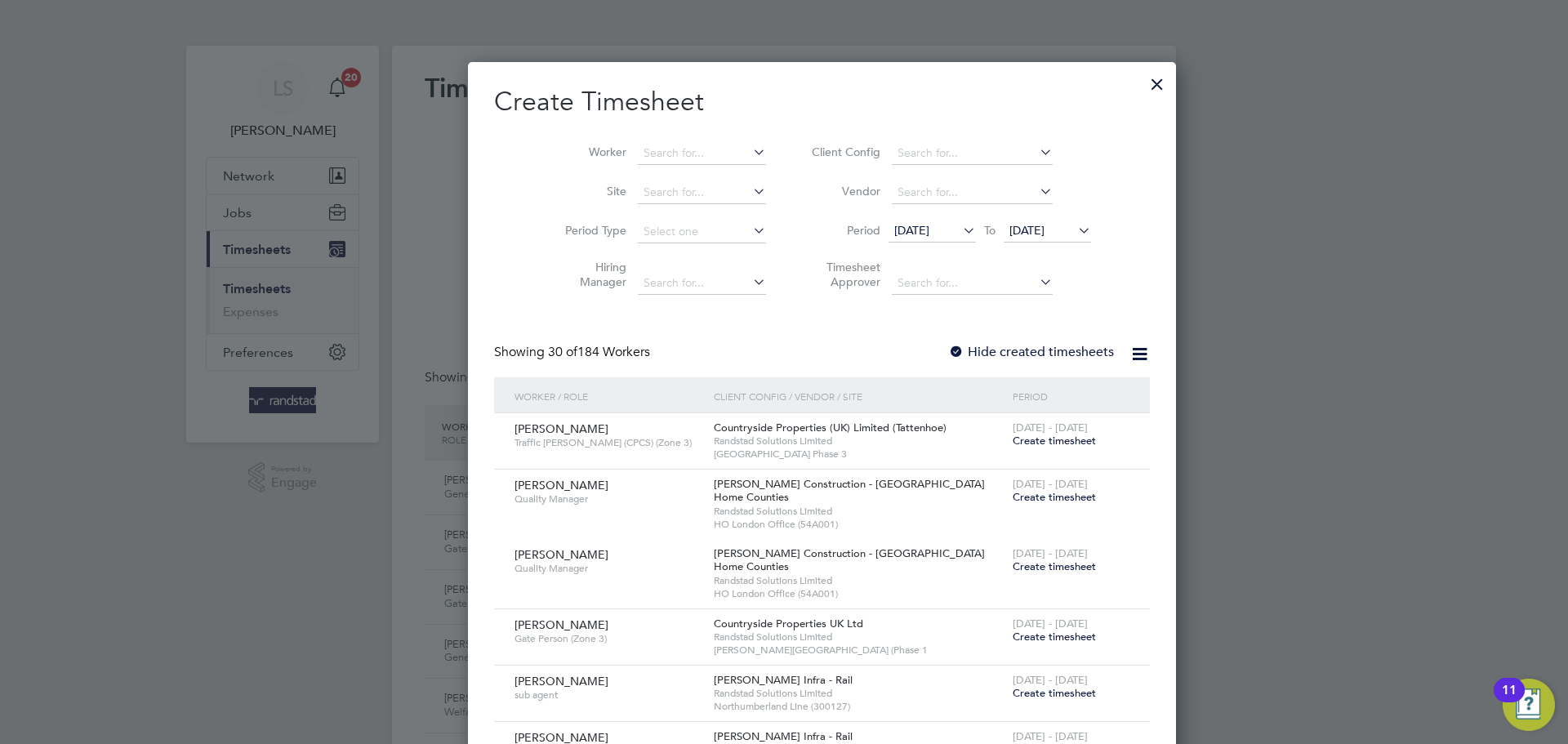
click at [615, 140] on li "Worker" at bounding box center [660, 153] width 254 height 39
click at [637, 160] on input at bounding box center [702, 153] width 129 height 23
click at [638, 174] on li "[PERSON_NAME]" at bounding box center [700, 175] width 202 height 22
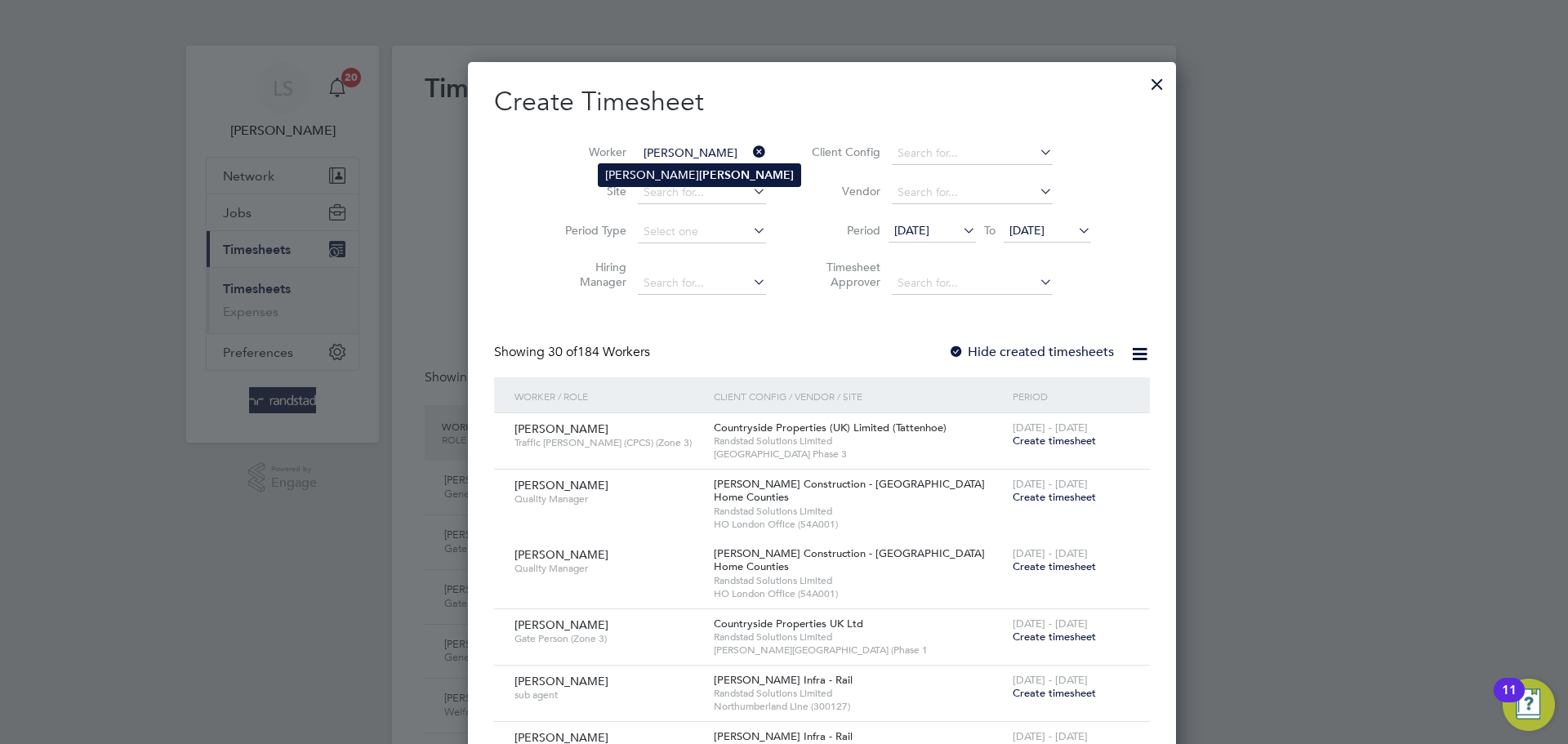
type input "[PERSON_NAME]"
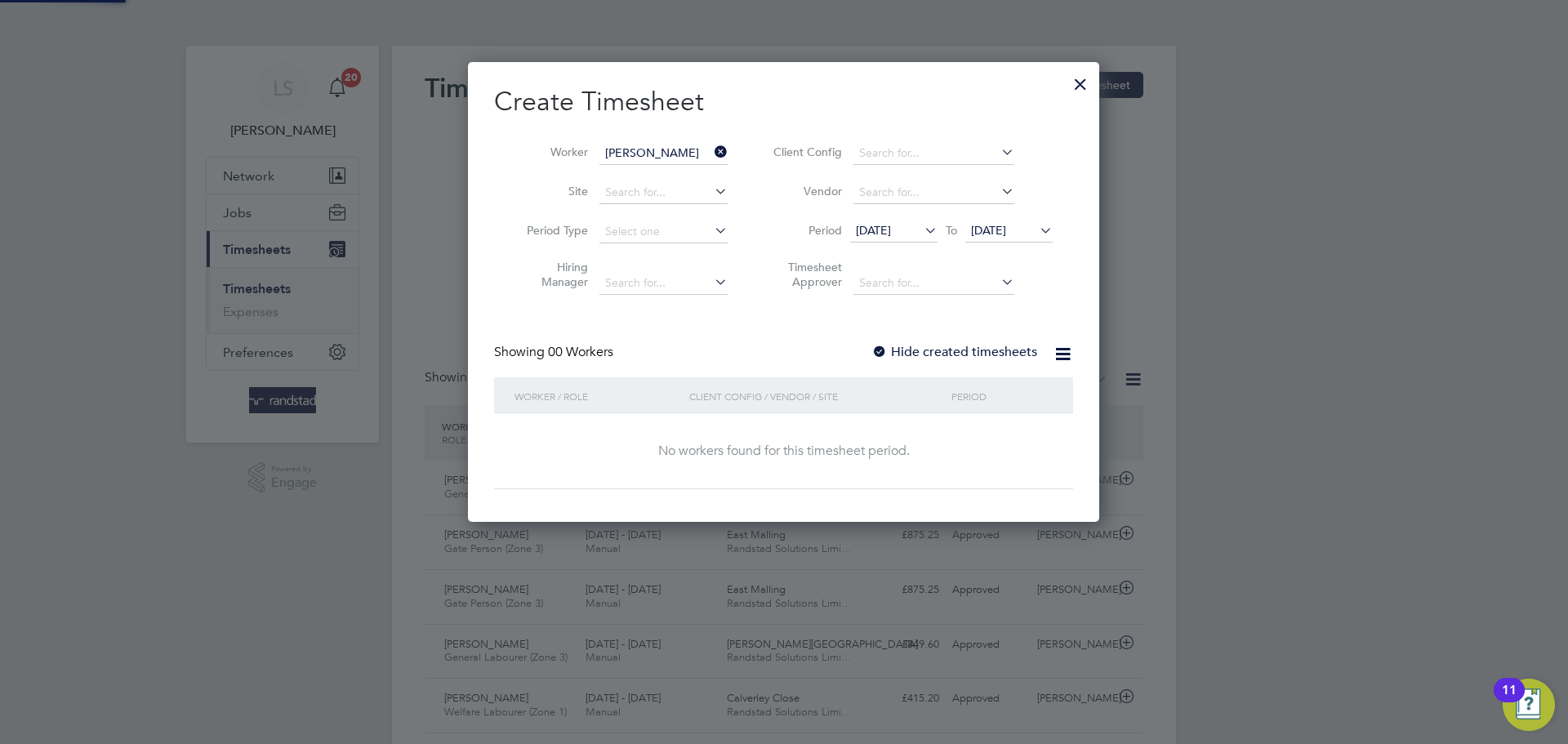
click at [875, 350] on div at bounding box center [880, 353] width 17 height 17
click at [998, 226] on span "[DATE]" at bounding box center [988, 231] width 35 height 15
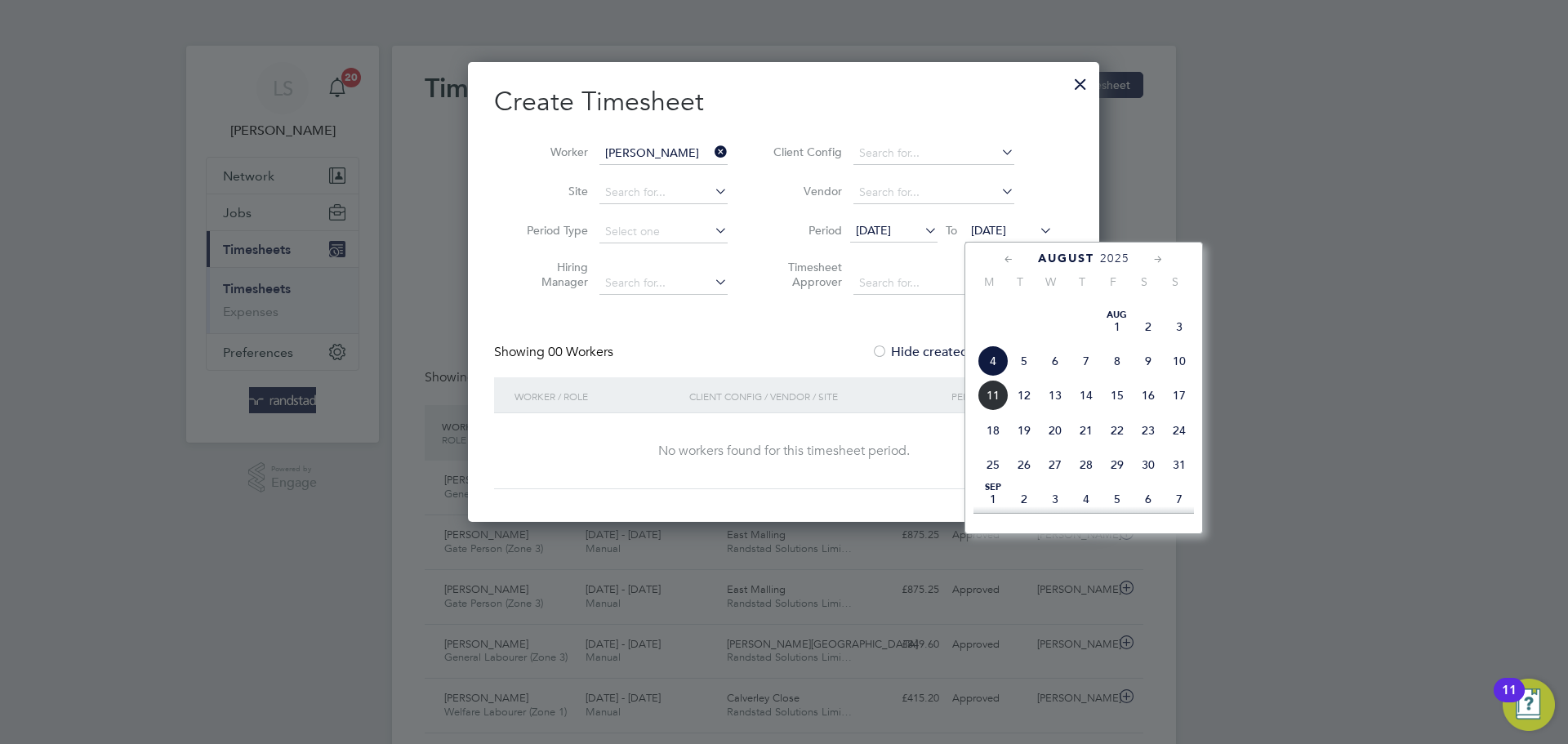
click at [1005, 411] on span "11" at bounding box center [993, 395] width 31 height 31
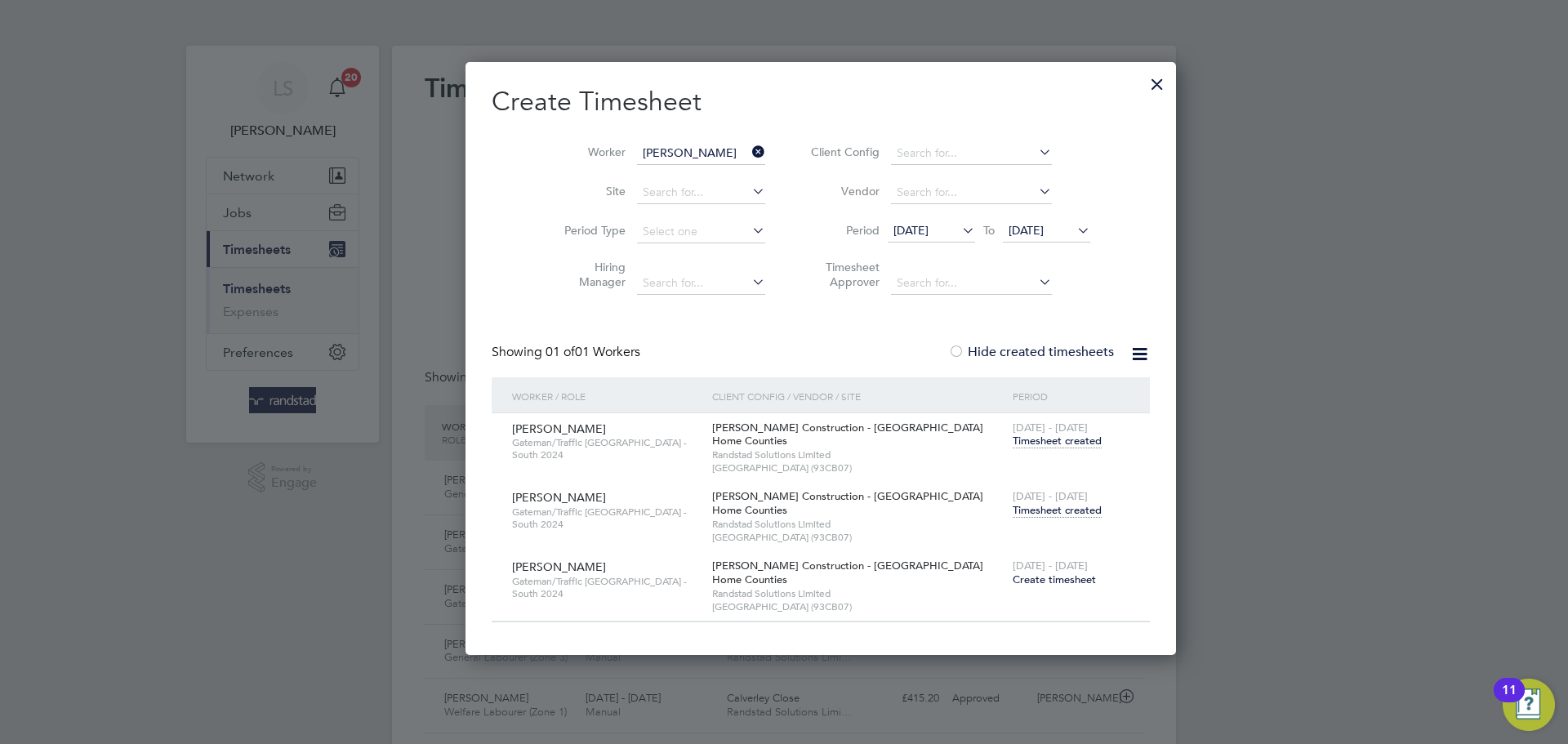
click at [1013, 513] on span "Timesheet created" at bounding box center [1057, 511] width 89 height 15
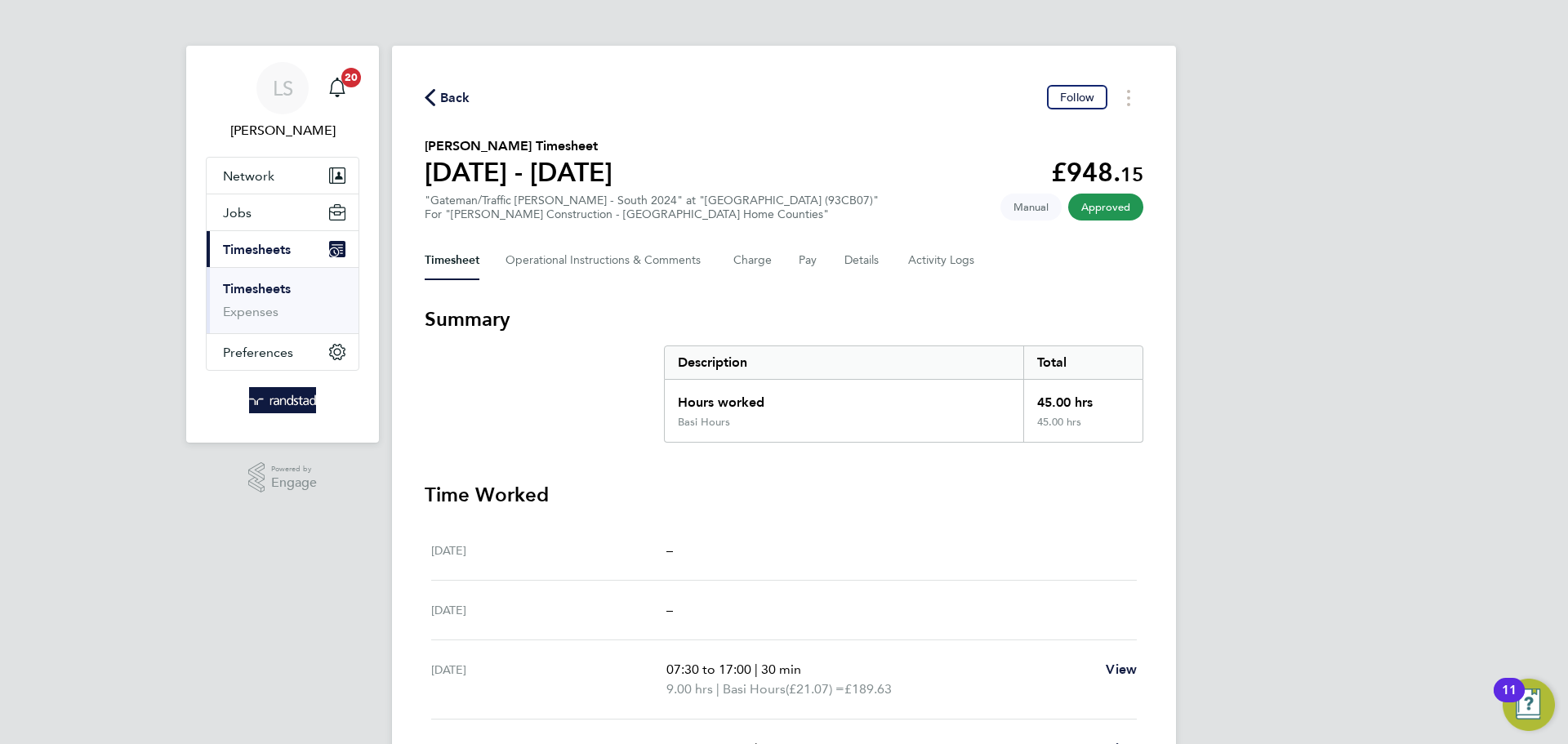
click at [443, 101] on span "Back" at bounding box center [455, 97] width 30 height 19
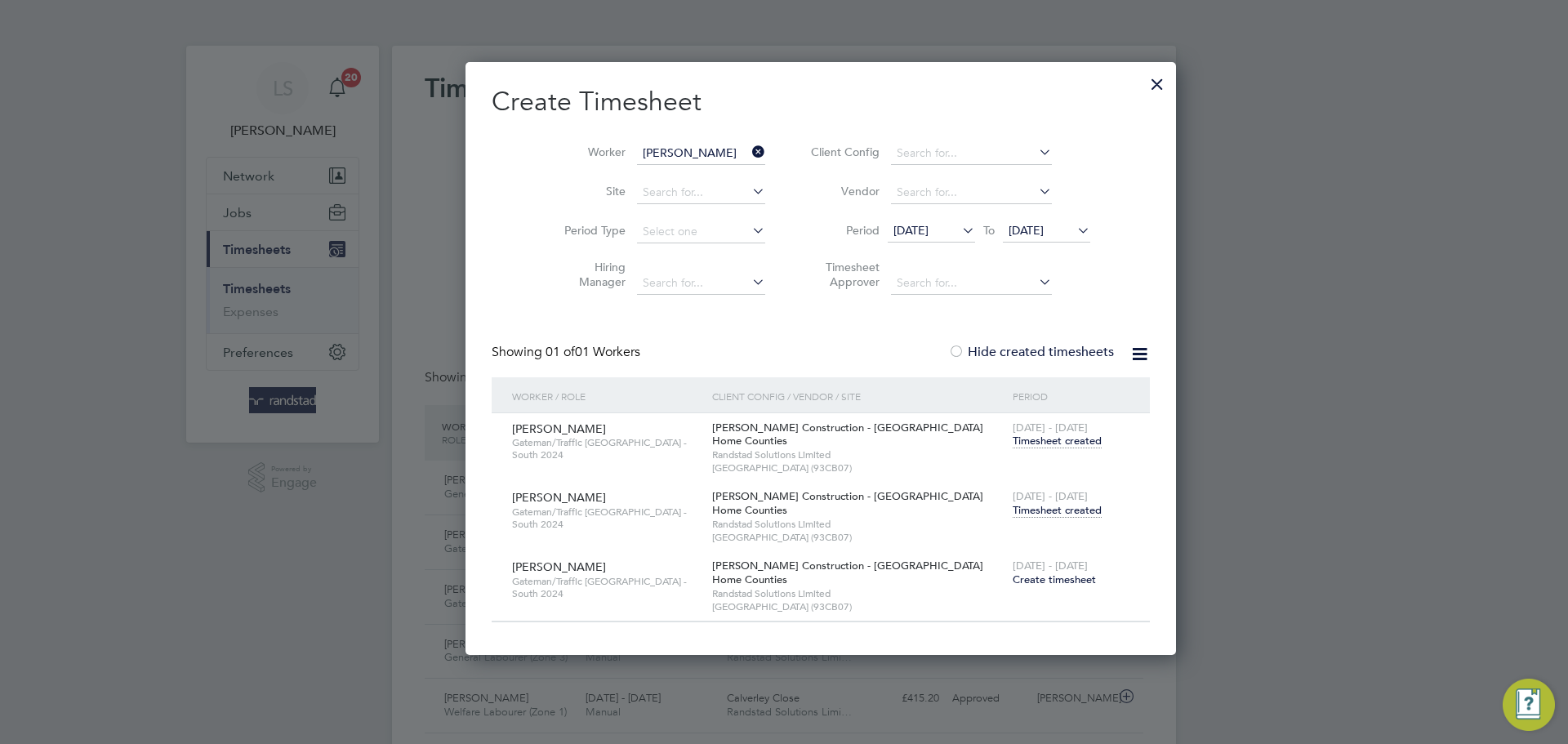
click at [749, 147] on icon at bounding box center [749, 152] width 0 height 23
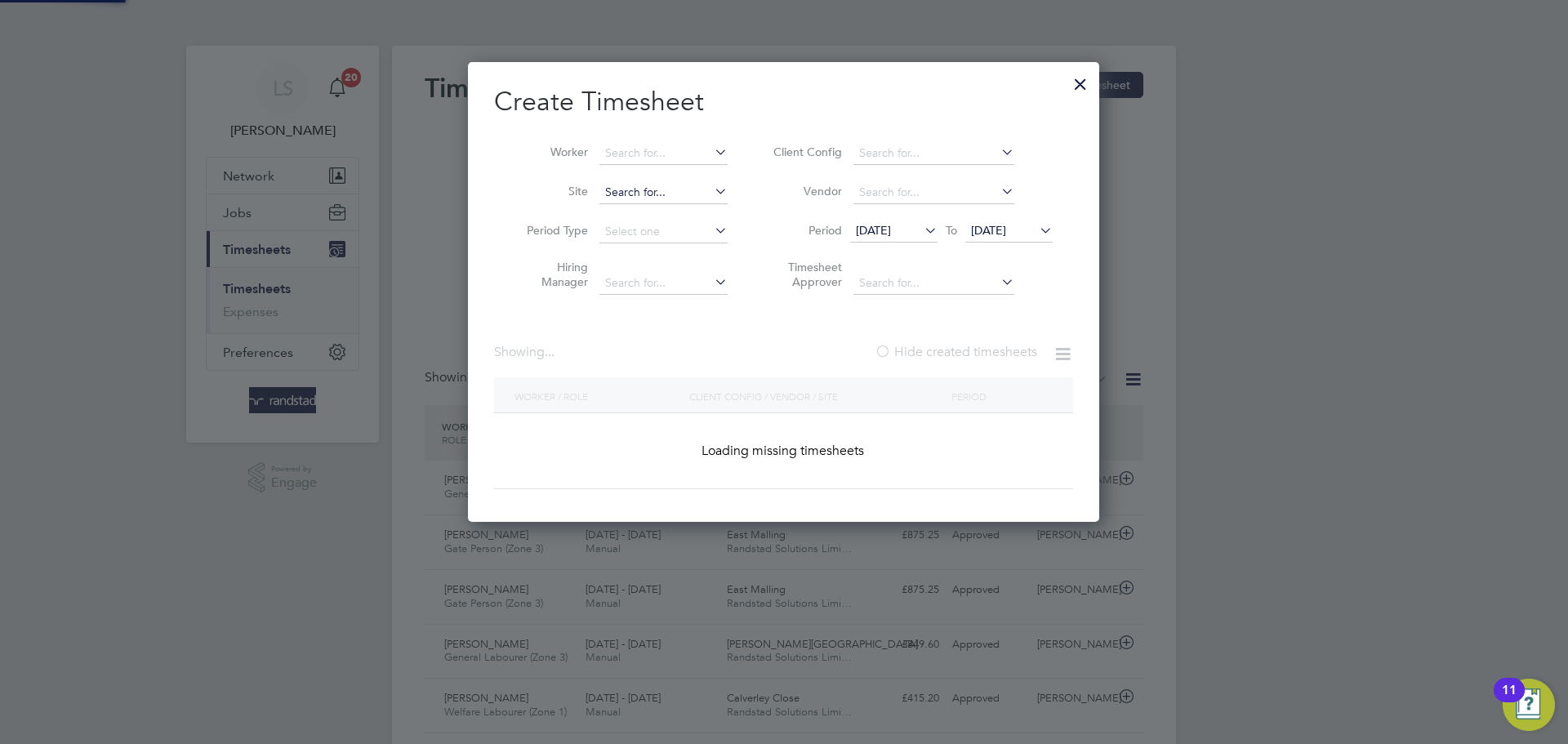
click at [648, 187] on input at bounding box center [664, 192] width 129 height 23
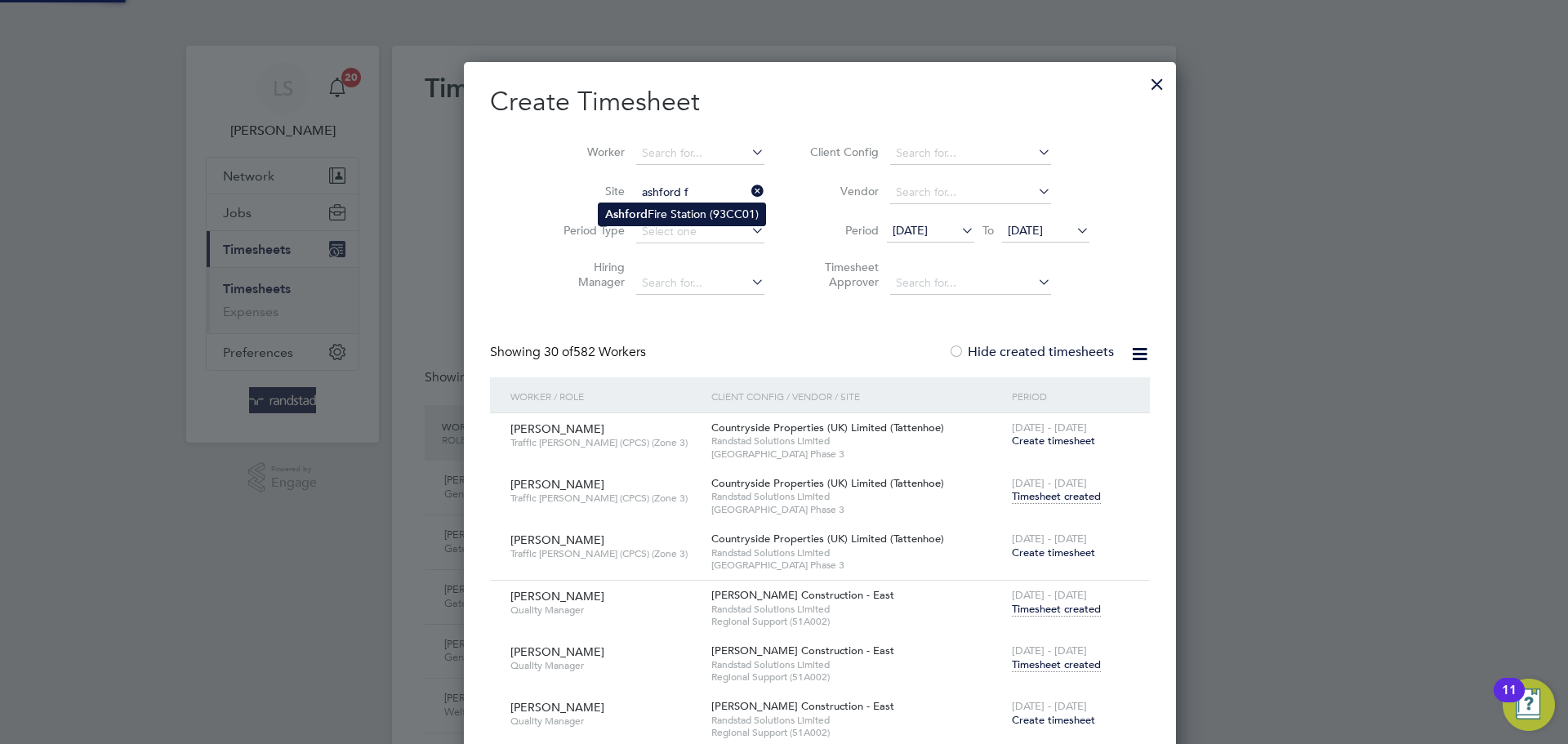
click at [642, 209] on b "Ash f ord" at bounding box center [626, 214] width 42 height 14
type input "[GEOGRAPHIC_DATA] (93CC01)"
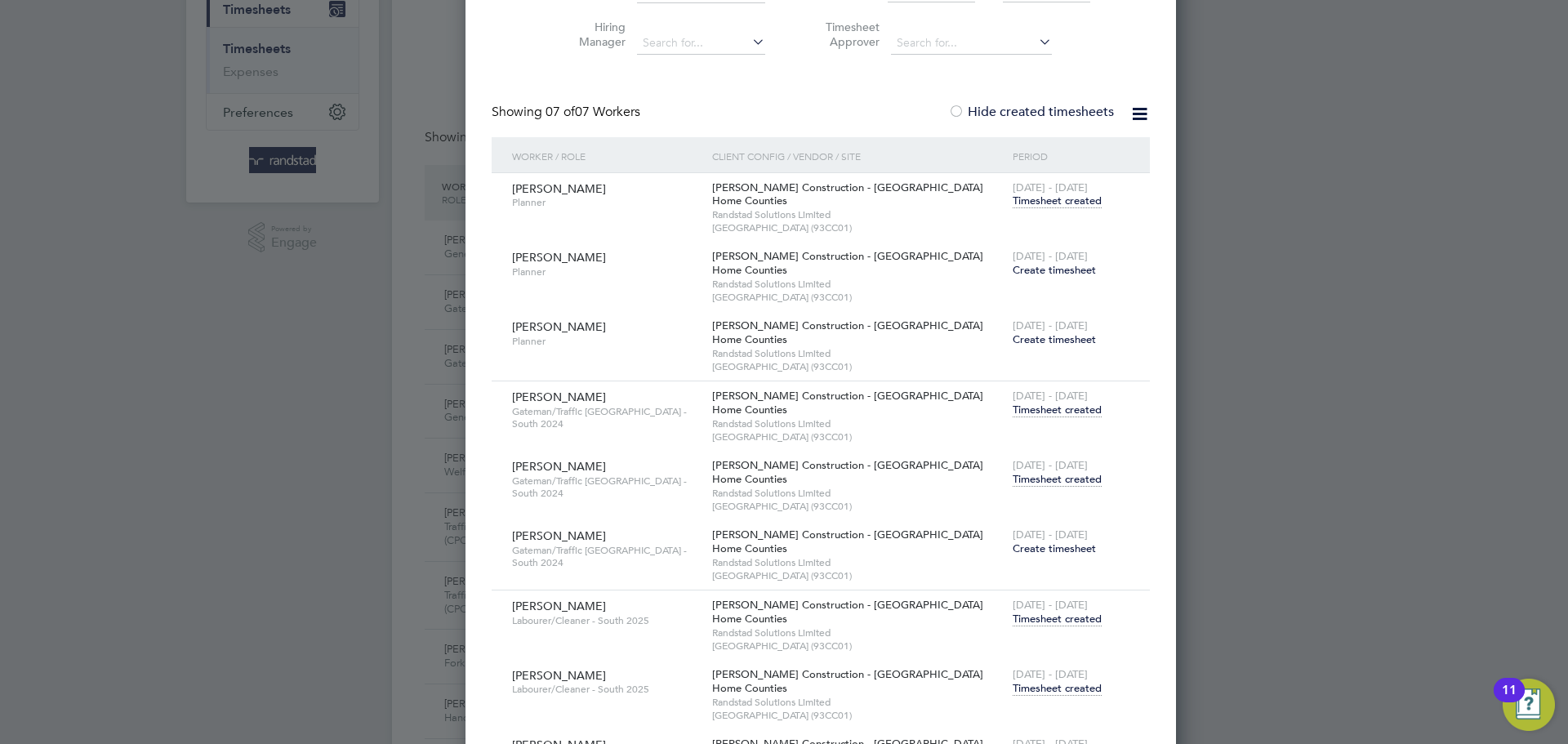
click at [1013, 479] on span "Timesheet created" at bounding box center [1057, 479] width 89 height 15
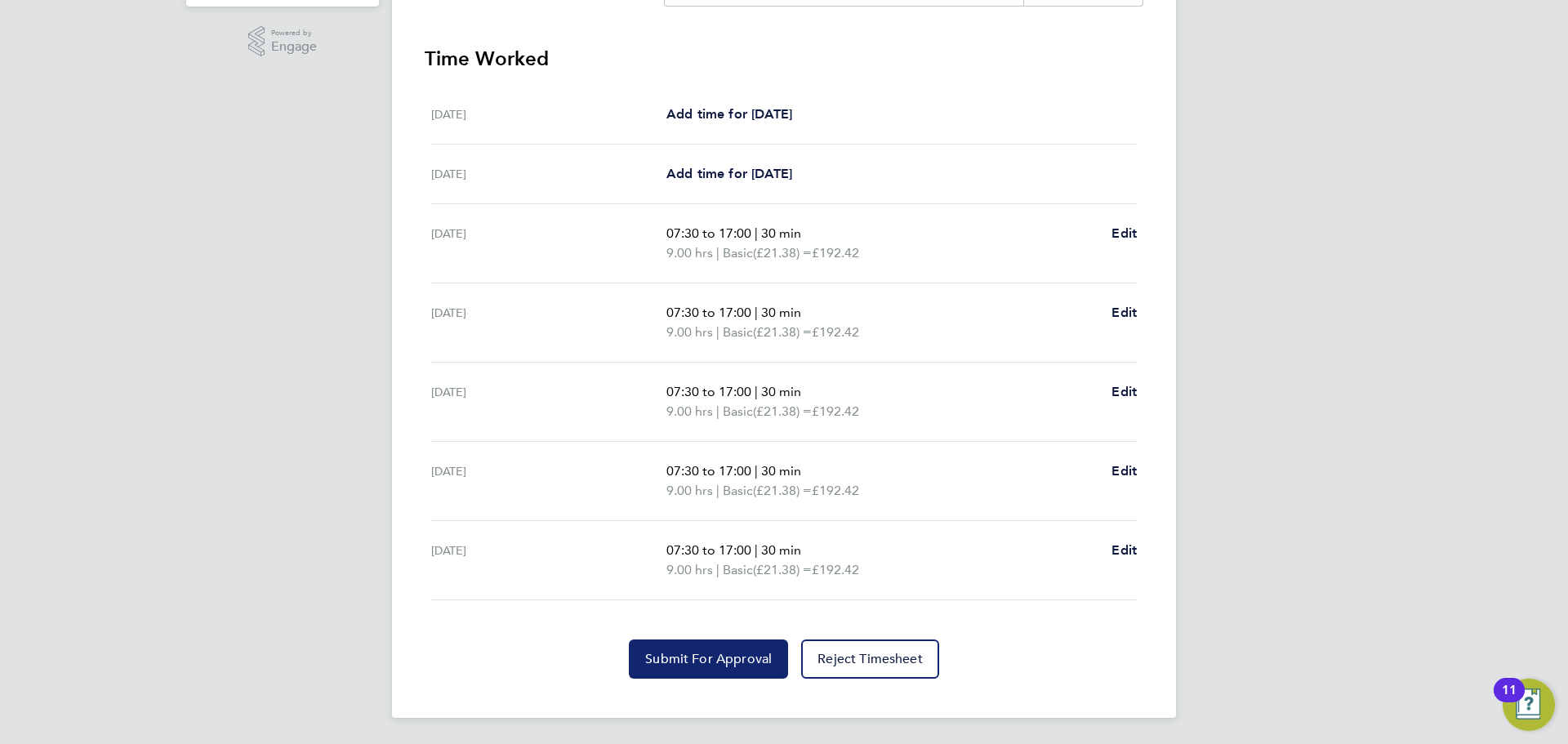
click at [728, 659] on span "Submit For Approval" at bounding box center [708, 659] width 127 height 17
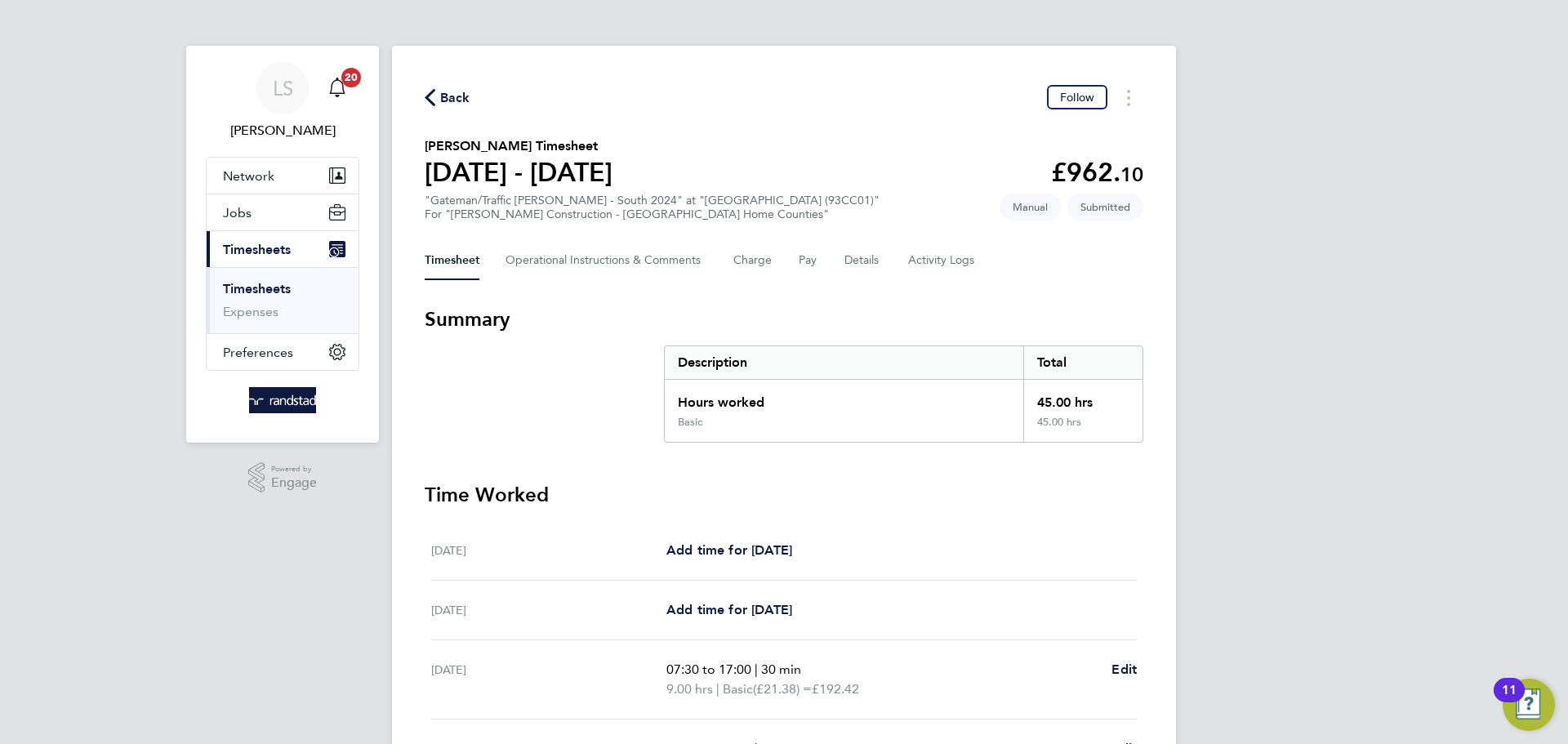
click at [437, 96] on span "Back" at bounding box center [447, 96] width 46 height 16
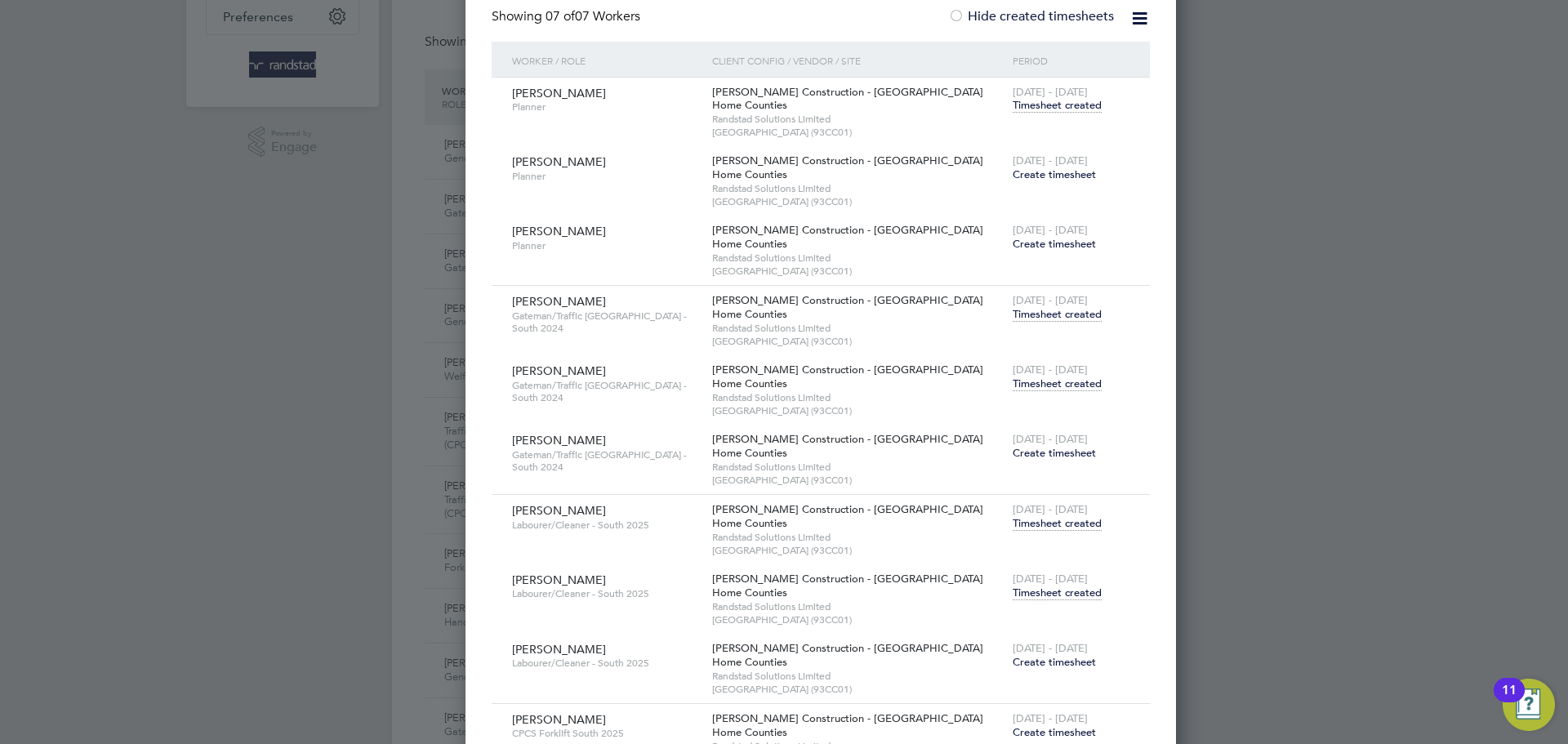
click at [1013, 589] on span "Timesheet created" at bounding box center [1057, 593] width 89 height 15
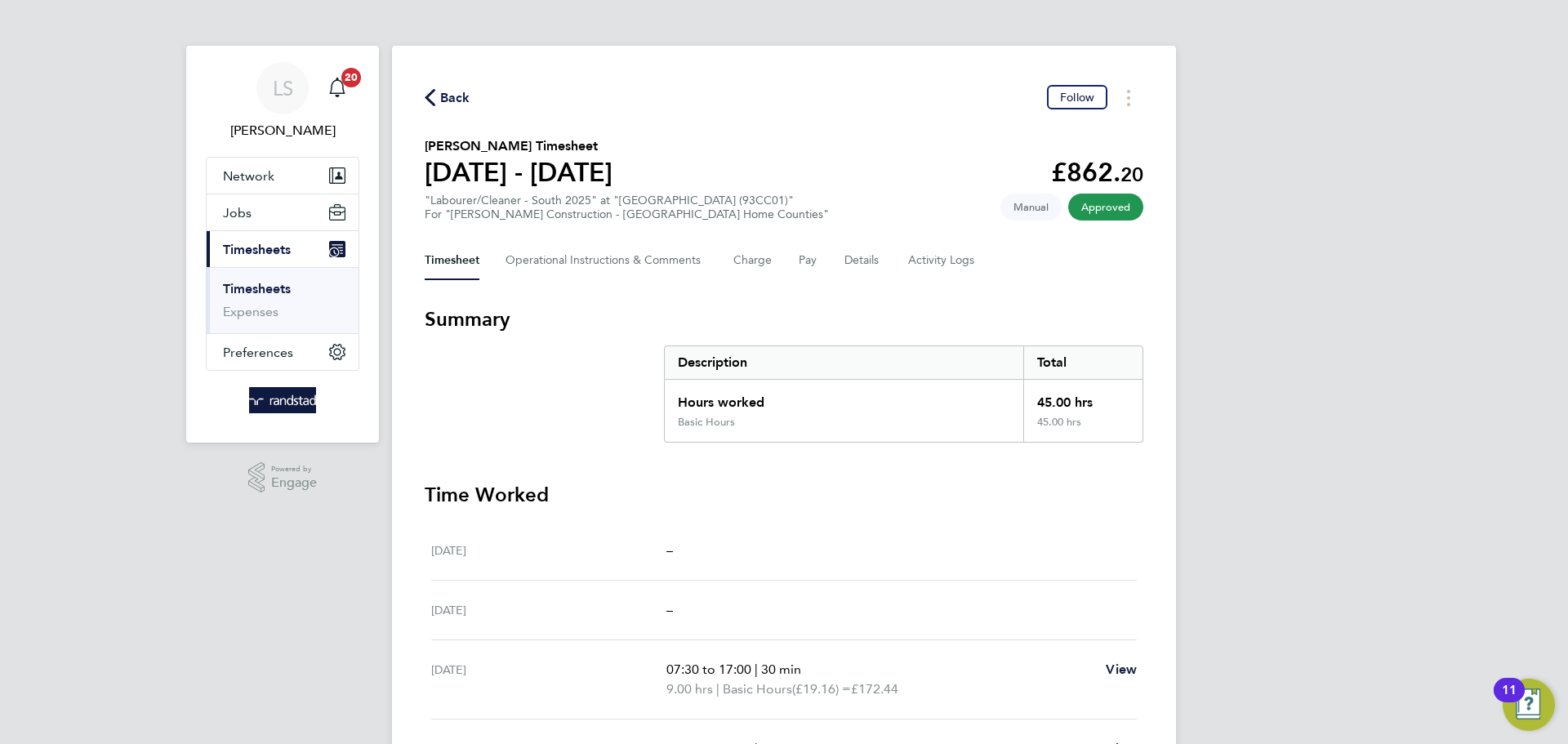
click at [436, 100] on span "Back" at bounding box center [447, 96] width 46 height 16
